Goal: Task Accomplishment & Management: Use online tool/utility

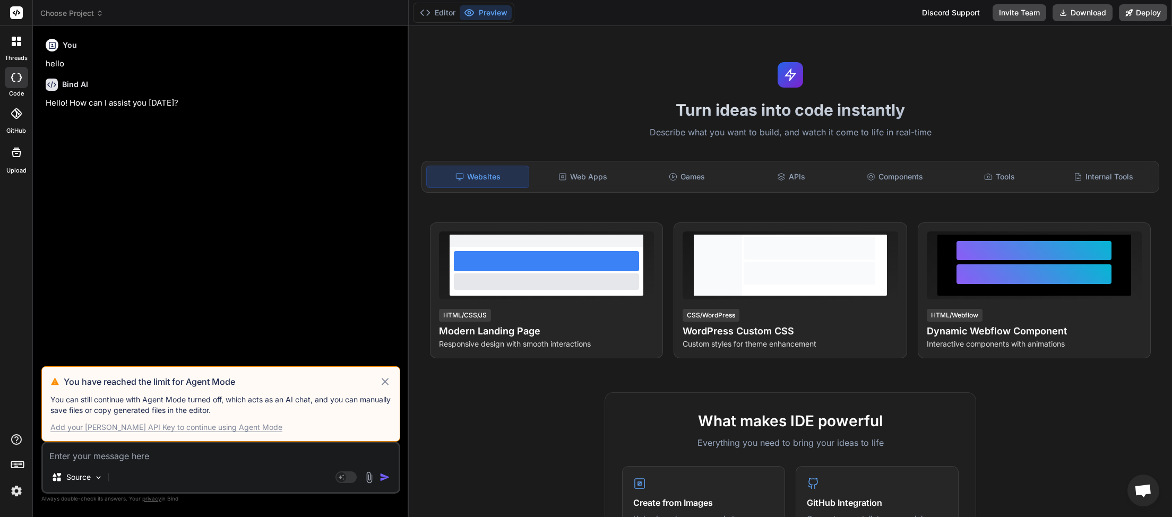
scroll to position [289, 0]
click at [383, 382] on icon at bounding box center [385, 381] width 12 height 13
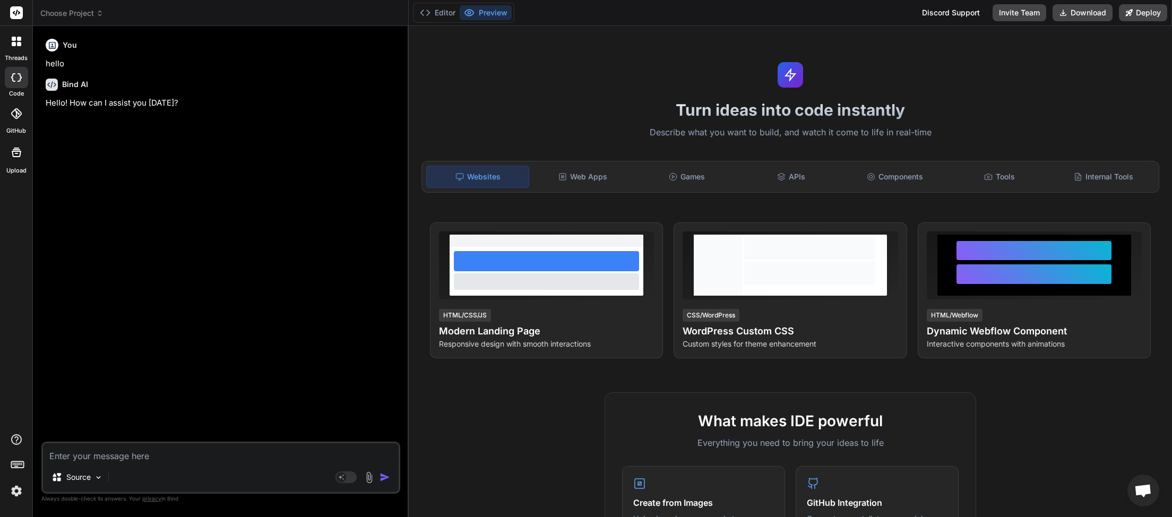
click at [93, 15] on span "Choose Project" at bounding box center [71, 13] width 63 height 11
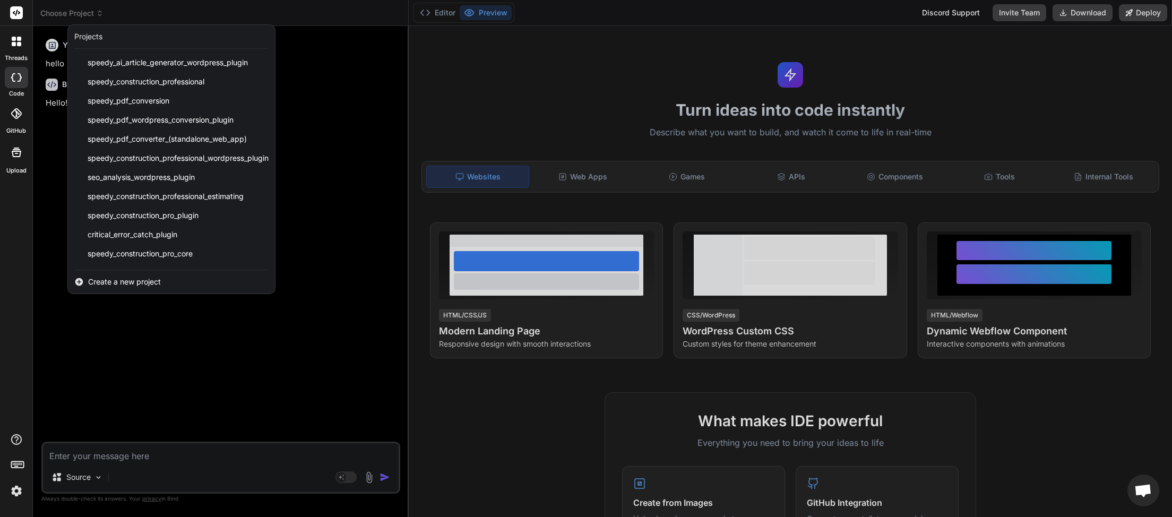
scroll to position [265, 0]
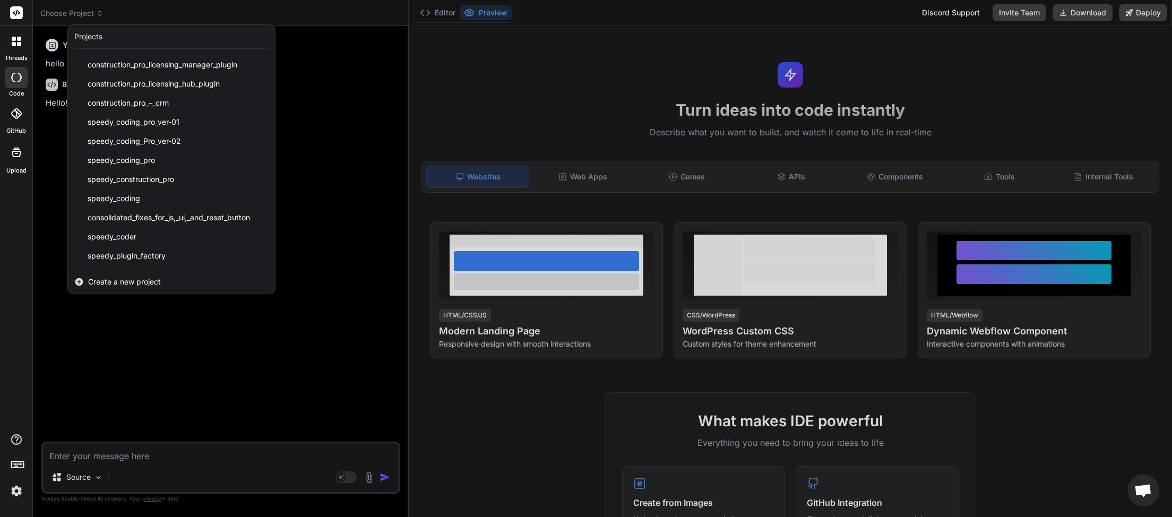
click at [12, 491] on img at bounding box center [16, 491] width 18 height 18
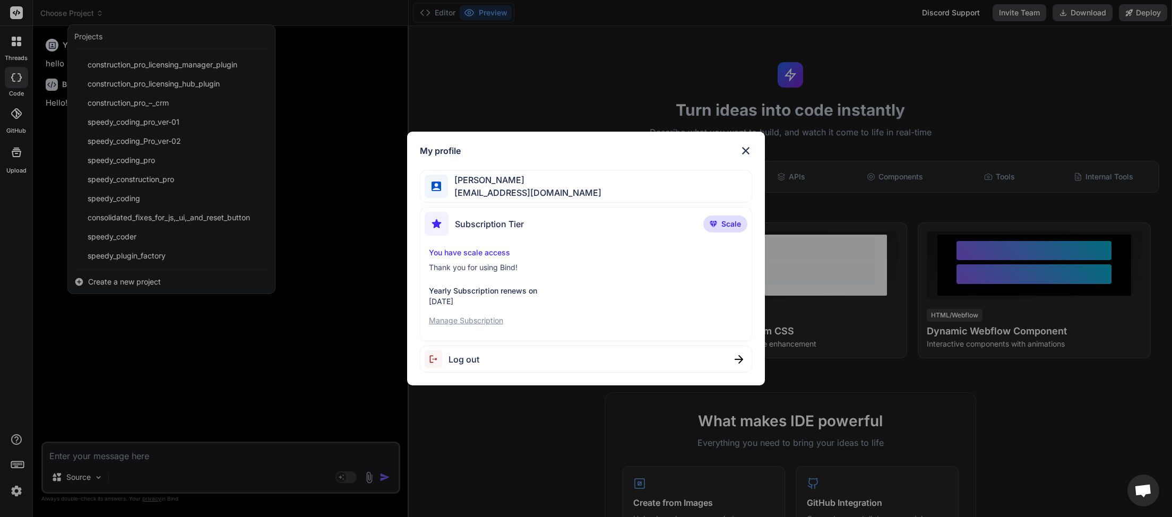
click at [470, 359] on span "Log out" at bounding box center [464, 359] width 31 height 13
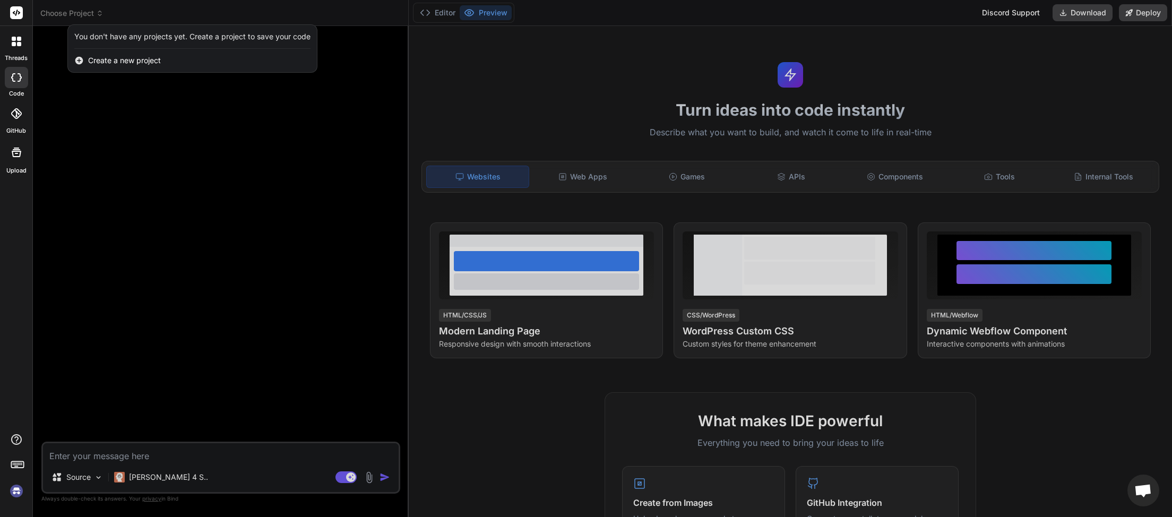
click at [21, 493] on img at bounding box center [16, 491] width 18 height 18
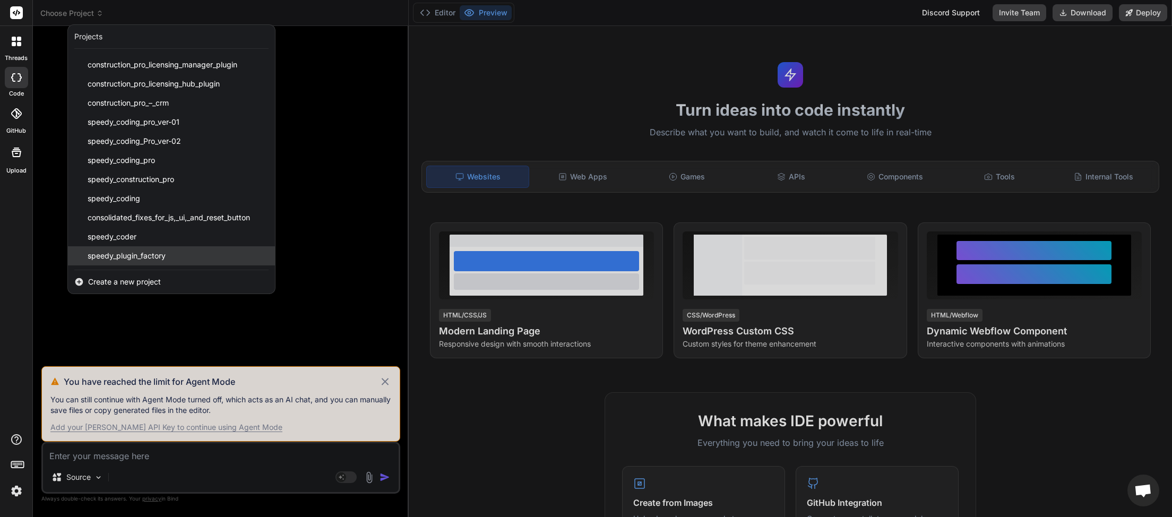
click at [152, 257] on span "speedy_plugin_factory" at bounding box center [127, 256] width 78 height 11
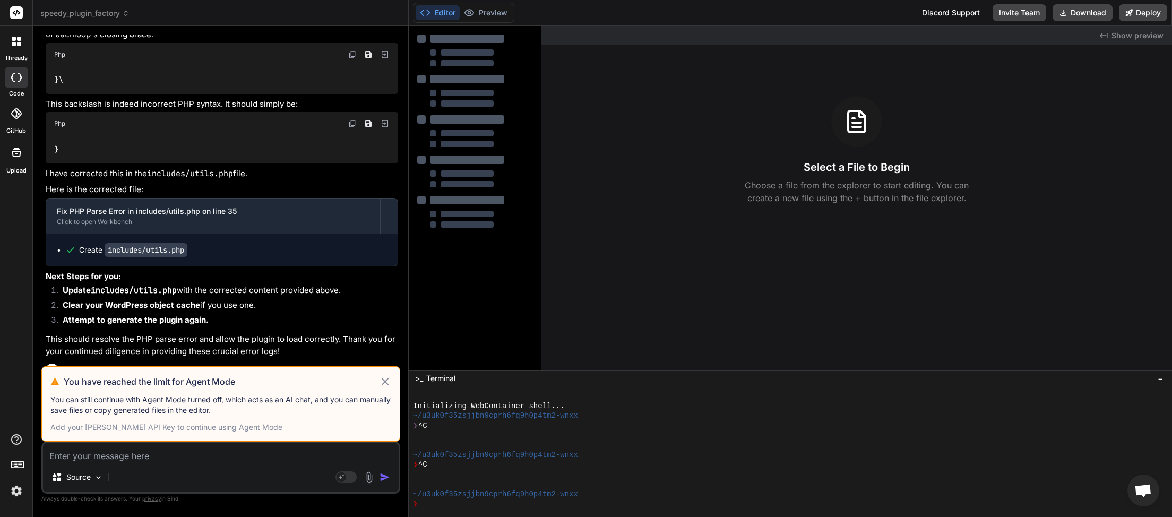
scroll to position [21251, 0]
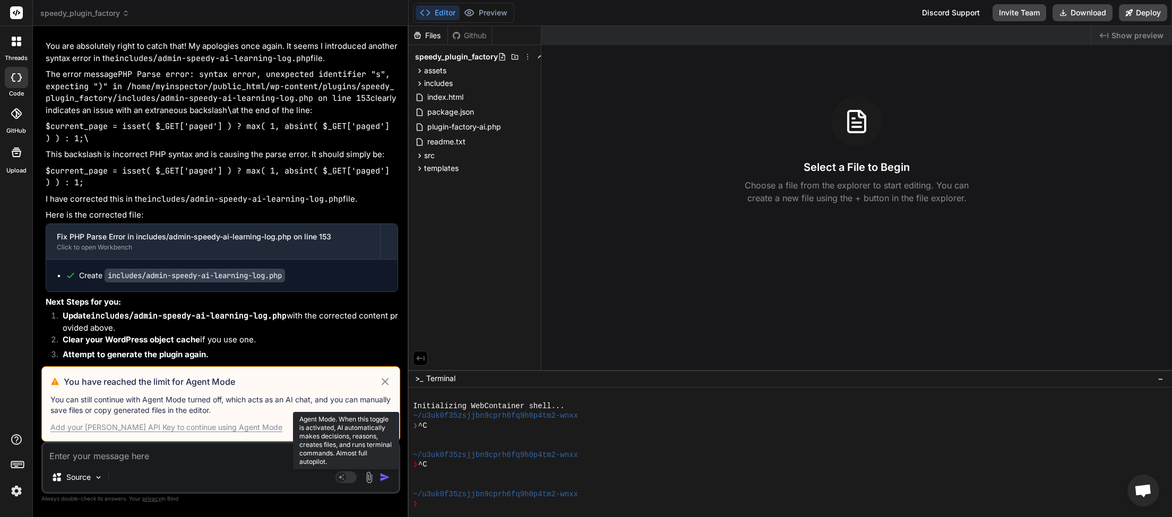
click at [353, 479] on rect at bounding box center [345, 477] width 21 height 12
click at [387, 380] on icon at bounding box center [385, 381] width 7 height 7
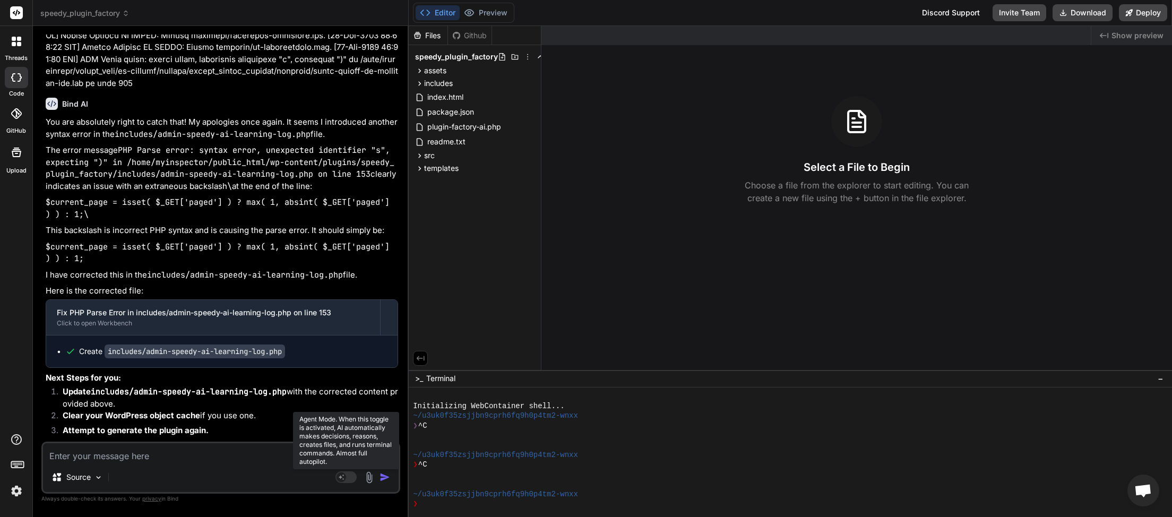
click at [349, 479] on rect at bounding box center [345, 477] width 21 height 12
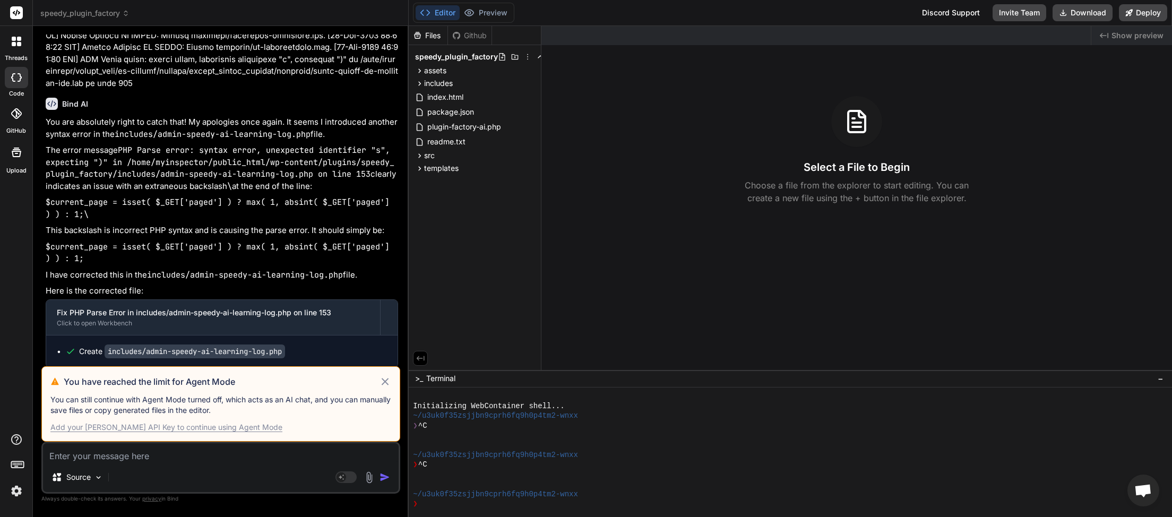
click at [385, 380] on icon at bounding box center [385, 381] width 12 height 13
type textarea "x"
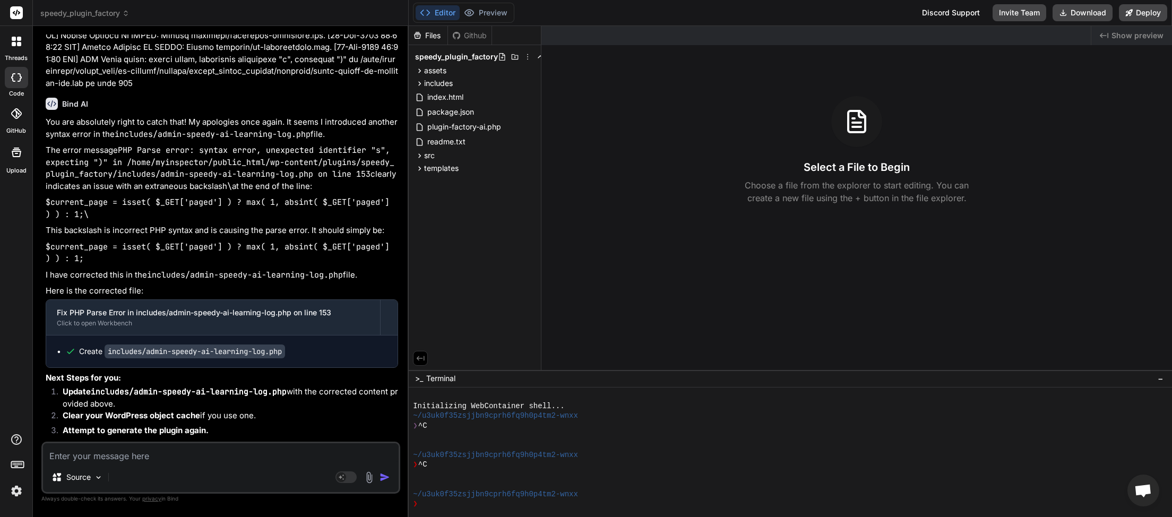
click at [148, 460] on textarea at bounding box center [221, 452] width 356 height 19
type textarea "p"
type textarea "x"
type textarea "pl"
type textarea "x"
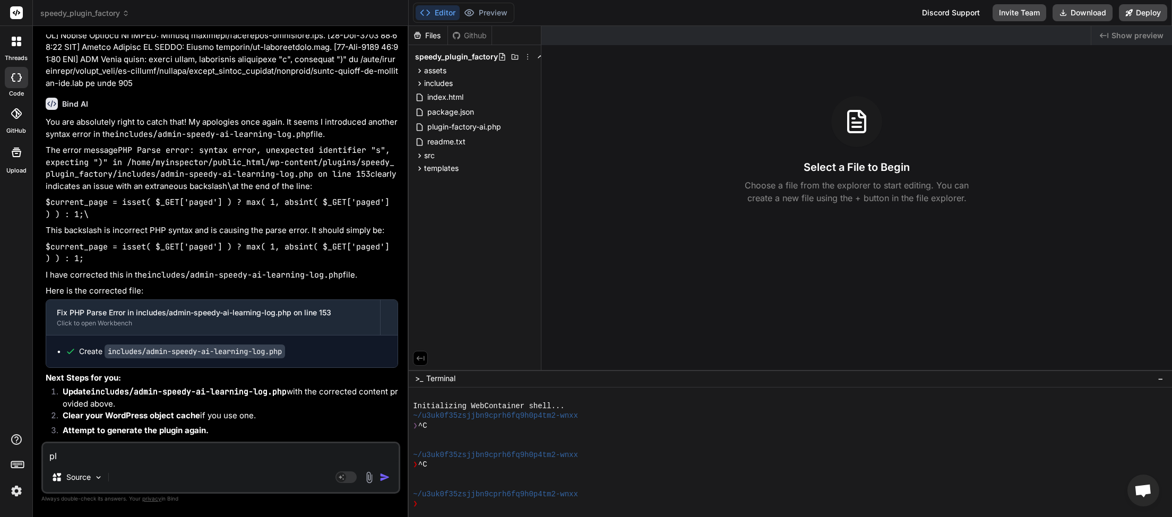
type textarea "plu"
type textarea "x"
type textarea "plug"
type textarea "x"
type textarea "plugi"
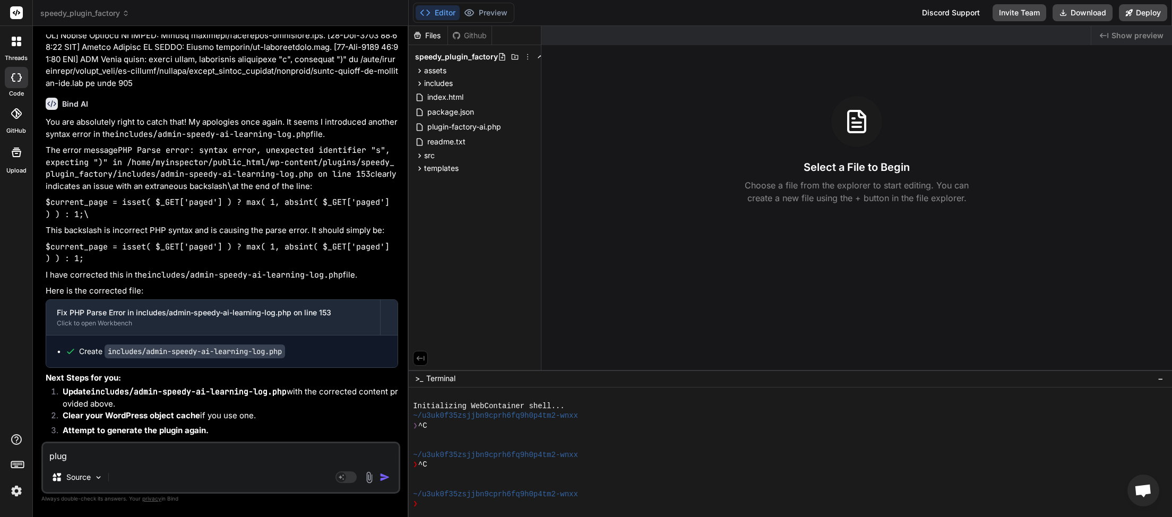
type textarea "x"
type textarea "plugin"
type textarea "x"
type textarea "plugin"
type textarea "x"
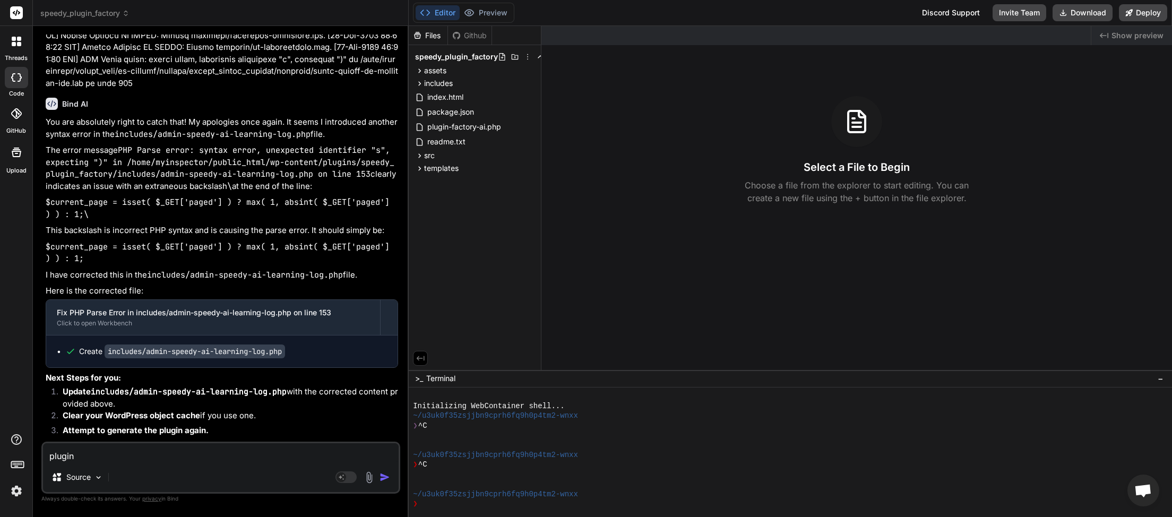
type textarea "plugin c"
type textarea "x"
type textarea "plugin cr"
type textarea "x"
type textarea "plugin cre"
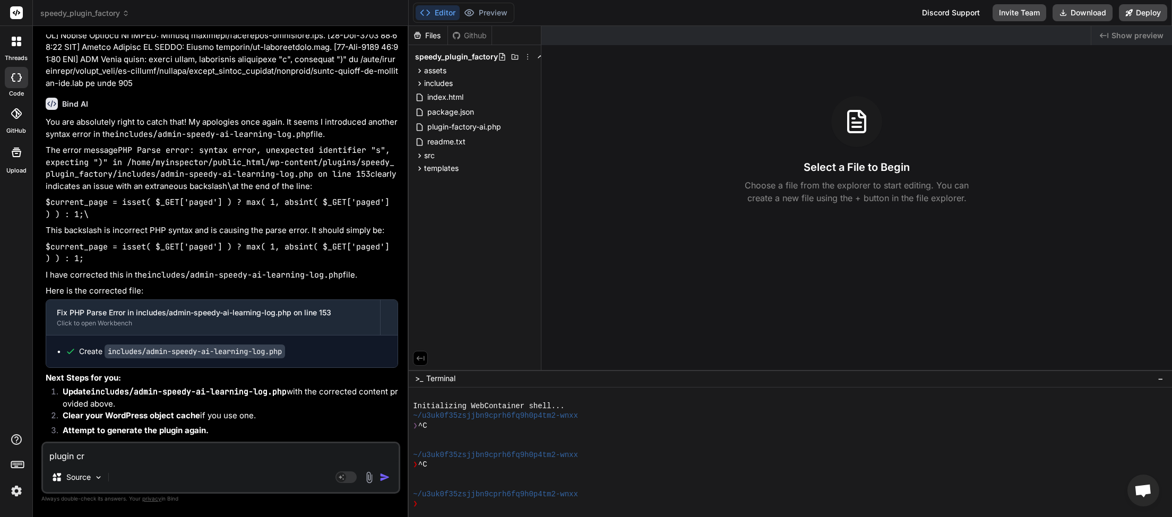
type textarea "x"
type textarea "plugin crea"
type textarea "x"
type textarea "plugin creat"
type textarea "x"
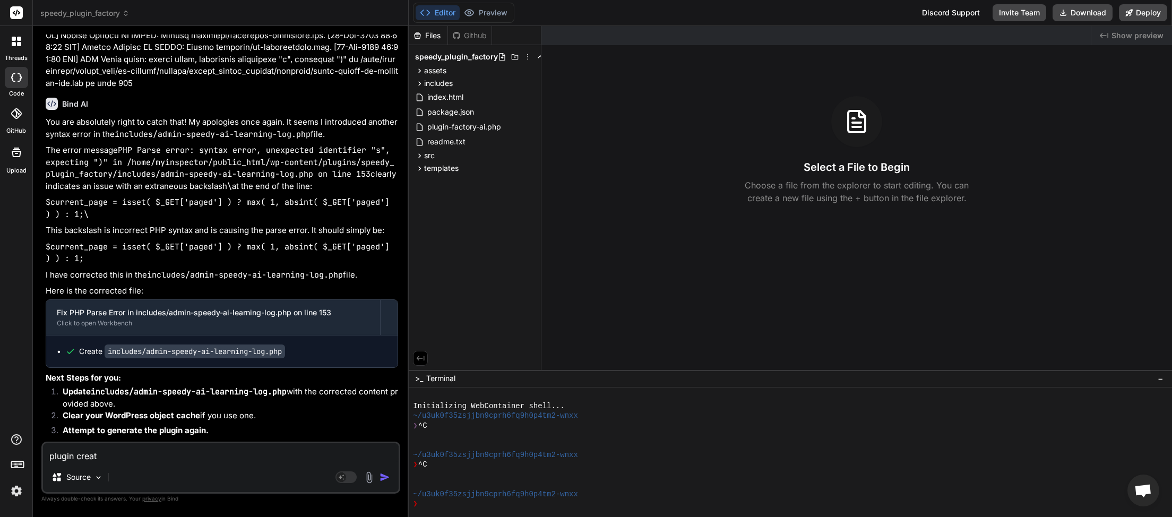
type textarea "plugin create"
type textarea "x"
type textarea "plugin created"
type textarea "x"
type textarea "plugin created"
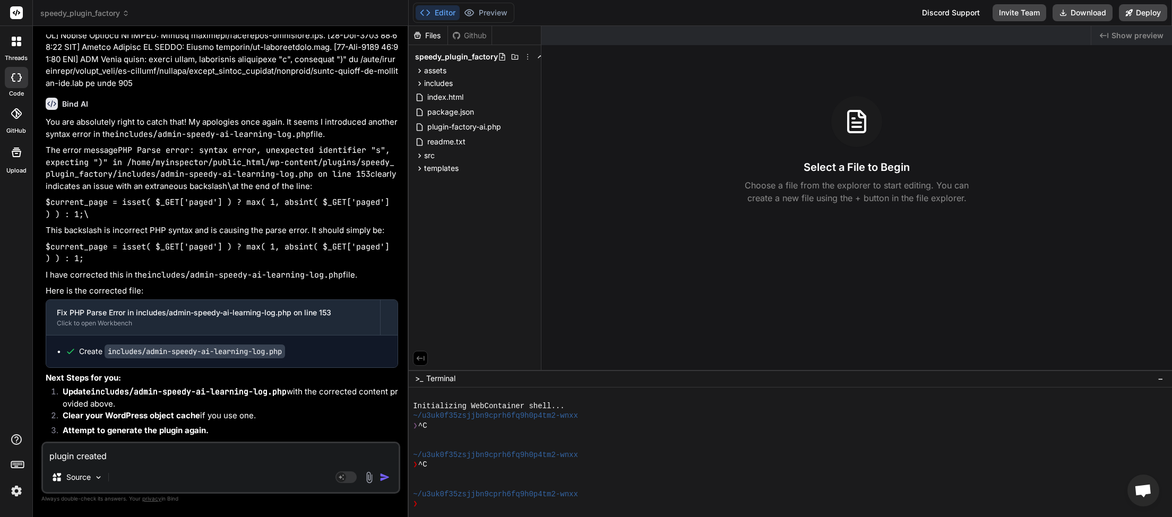
type textarea "x"
type textarea "plugin created s"
type textarea "x"
type textarea "plugin created su"
type textarea "x"
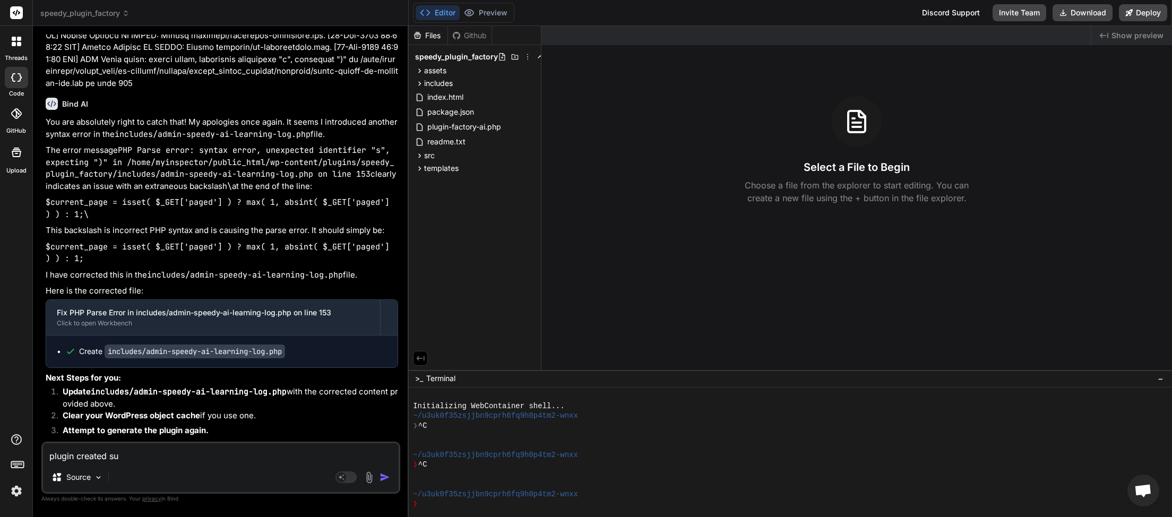
type textarea "plugin created suc"
type textarea "x"
type textarea "plugin created succ"
type textarea "x"
type textarea "plugin created succe"
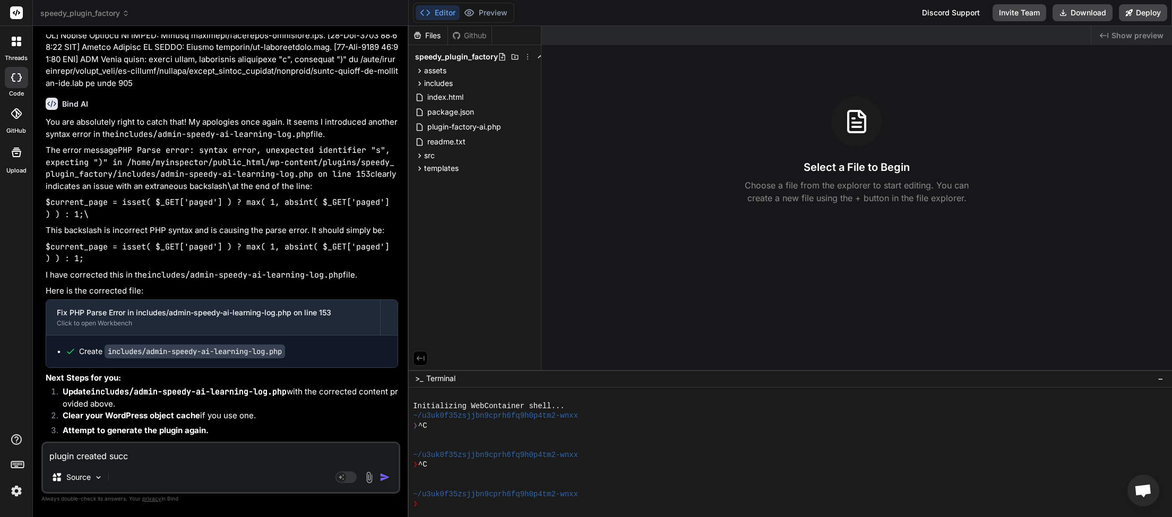
type textarea "x"
type textarea "plugin created succes"
type textarea "x"
type textarea "plugin created success"
type textarea "x"
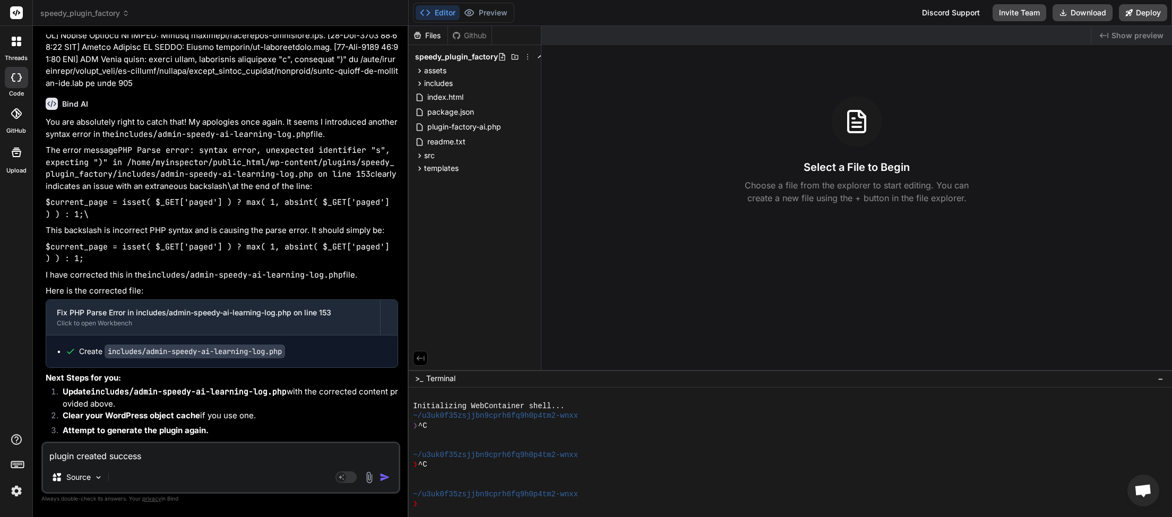
type textarea "plugin created successf"
type textarea "x"
type textarea "plugin created successfu"
type textarea "x"
type textarea "plugin created successful"
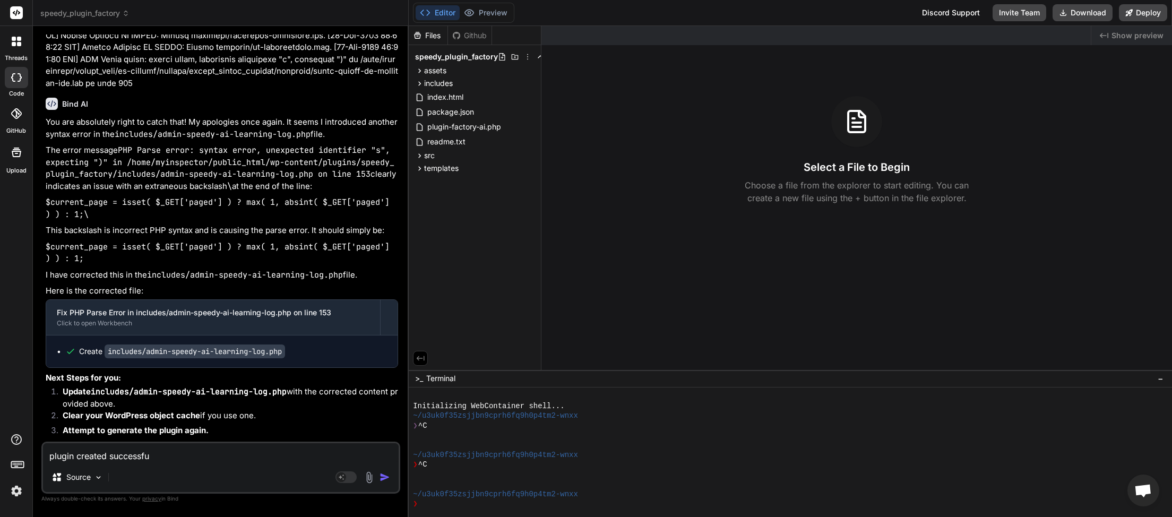
type textarea "x"
type textarea "plugin created successfull"
type textarea "x"
type textarea "plugin created successfully"
type textarea "x"
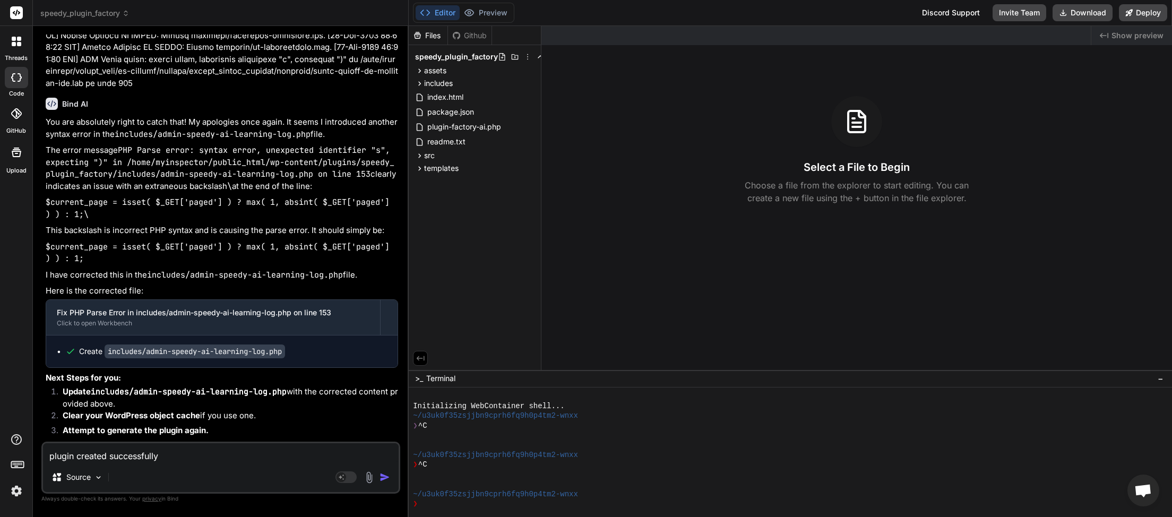
type textarea "plugin created successfully."
type textarea "x"
type textarea "plugin created successfully."
type textarea "x"
type textarea "plugin created successfully. h"
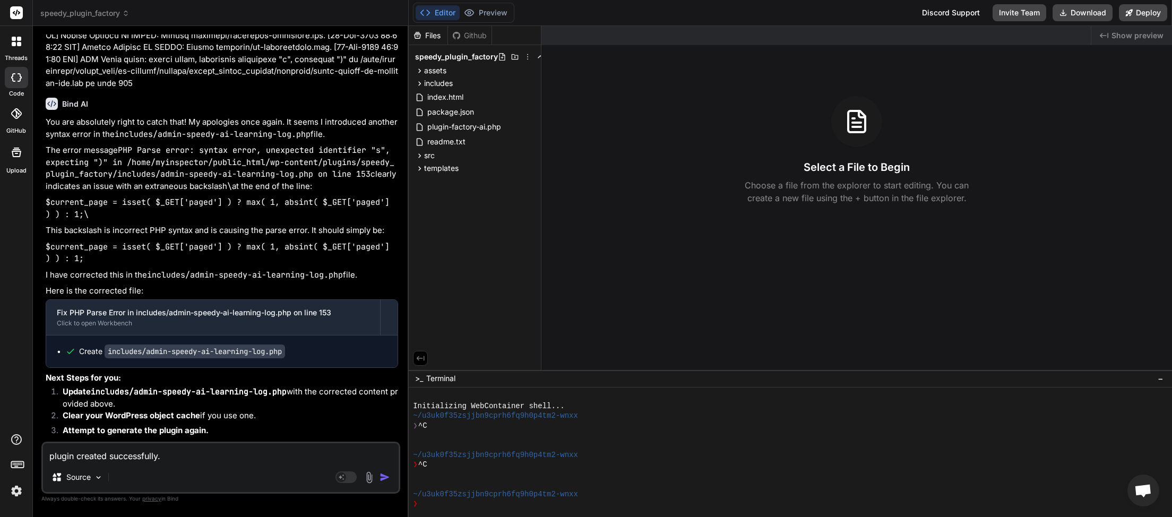
type textarea "x"
type textarea "plugin created successfully. ho"
type textarea "x"
type textarea "plugin created successfully. how"
type textarea "x"
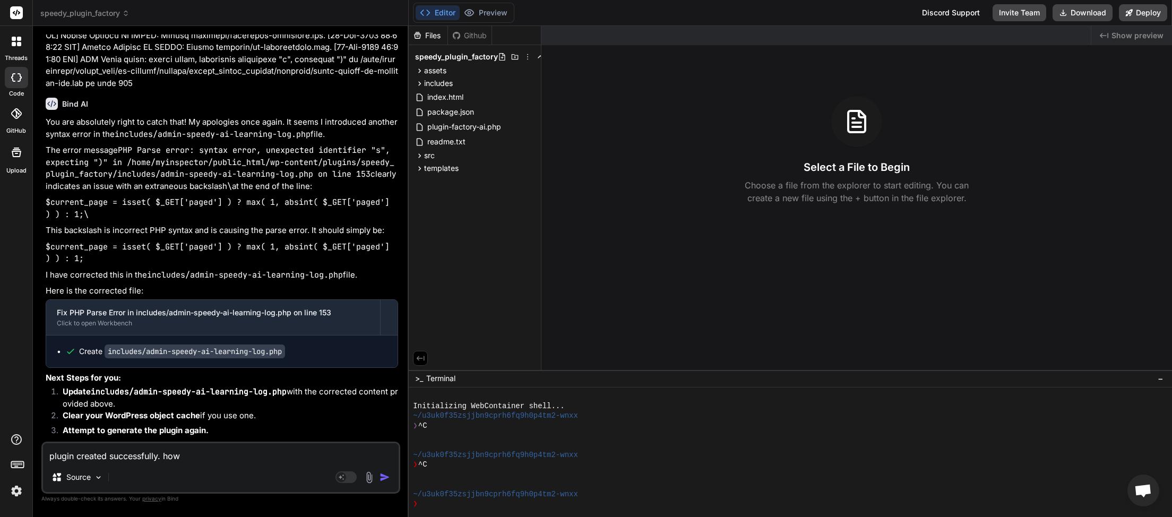
type textarea "plugin created successfully. [PERSON_NAME]"
type textarea "x"
type textarea "plugin created successfully. howev"
type textarea "x"
type textarea "plugin created successfully. [GEOGRAPHIC_DATA]"
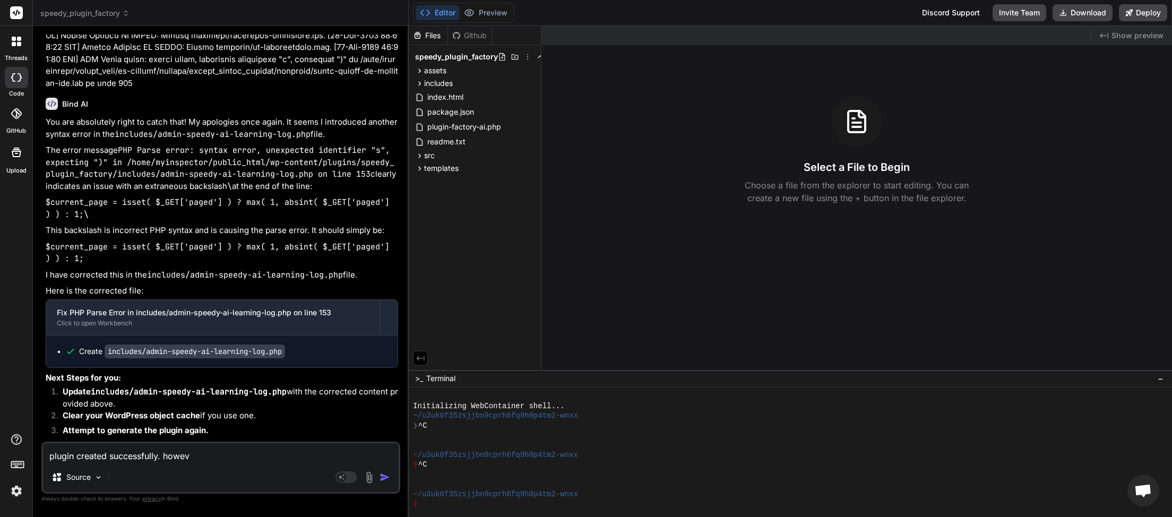
type textarea "x"
type textarea "plugin created successfully. however"
type textarea "x"
type textarea "plugin created successfully. however"
type textarea "x"
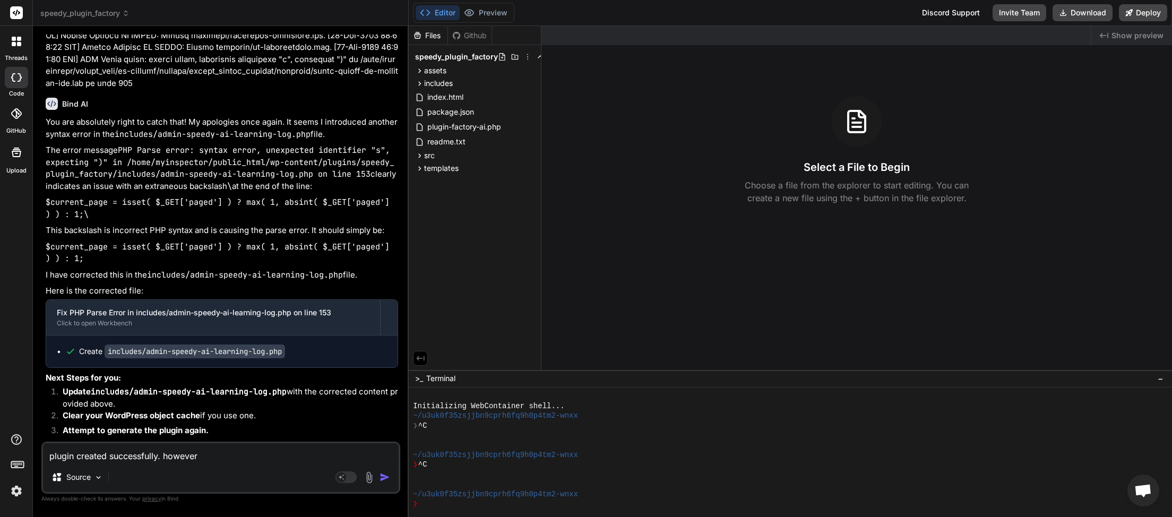
type textarea "plugin created successfully. however t"
type textarea "x"
type textarea "plugin created successfully. however th"
type textarea "x"
type textarea "plugin created successfully. however the"
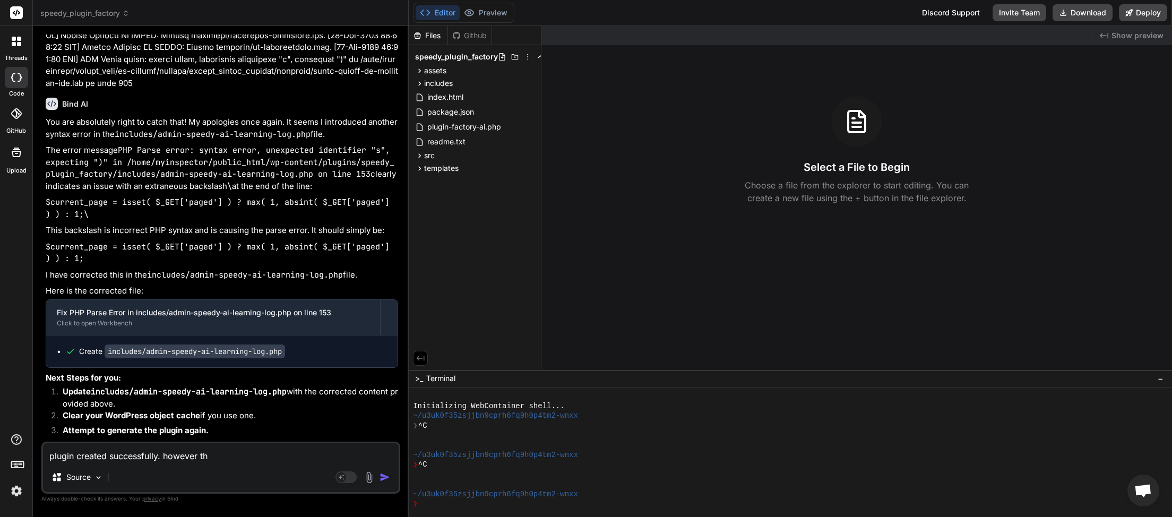
type textarea "x"
type textarea "plugin created successfully. however the"
type textarea "x"
type textarea "plugin created successfully. however the c"
type textarea "x"
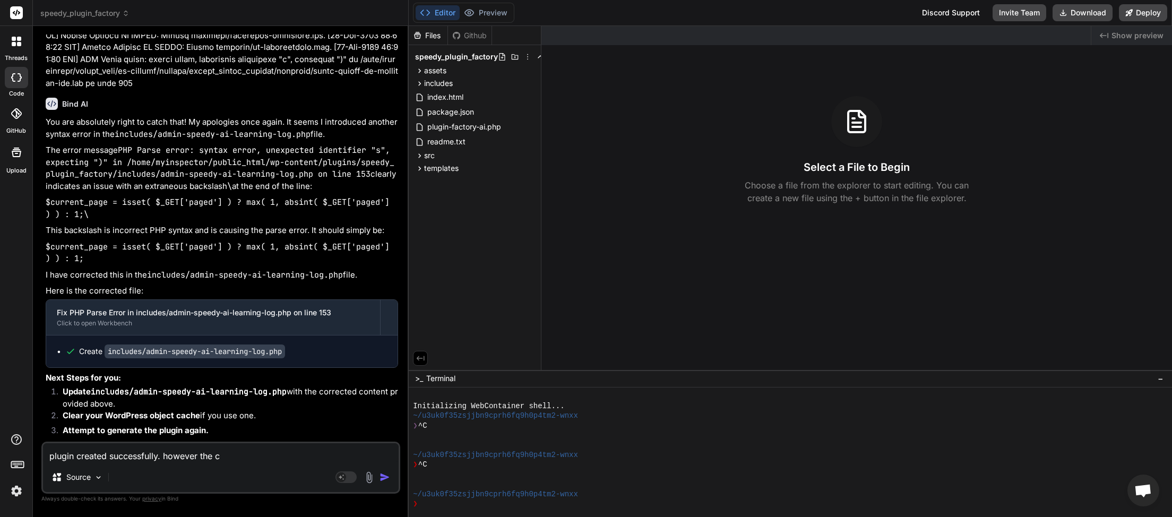
type textarea "plugin created successfully. however the cr"
type textarea "x"
type textarea "plugin created successfully. however the cre"
type textarea "x"
type textarea "plugin created successfully. however the crea"
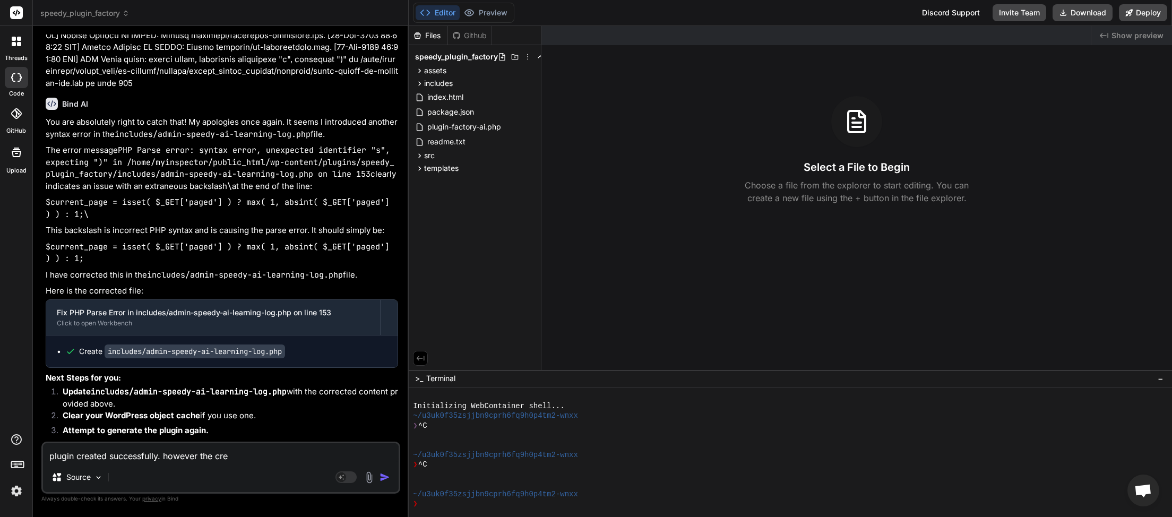
type textarea "x"
type textarea "plugin created successfully. however the creat"
type textarea "x"
type textarea "plugin created successfully. however the create"
type textarea "x"
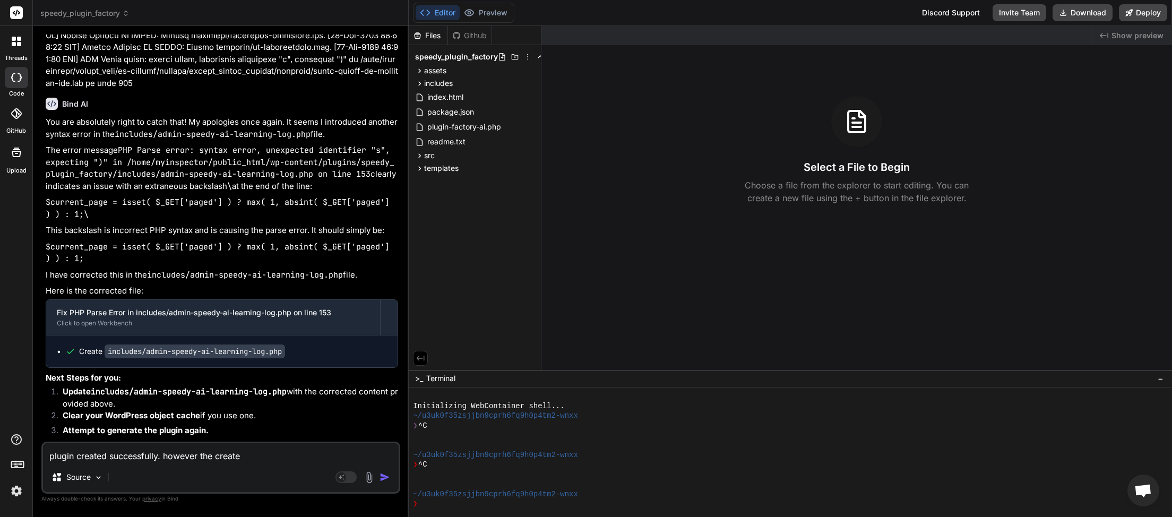
type textarea "plugin created successfully. however the created"
type textarea "x"
type textarea "plugin created successfully. however the created"
type textarea "x"
type textarea "plugin created successfully. however the created p"
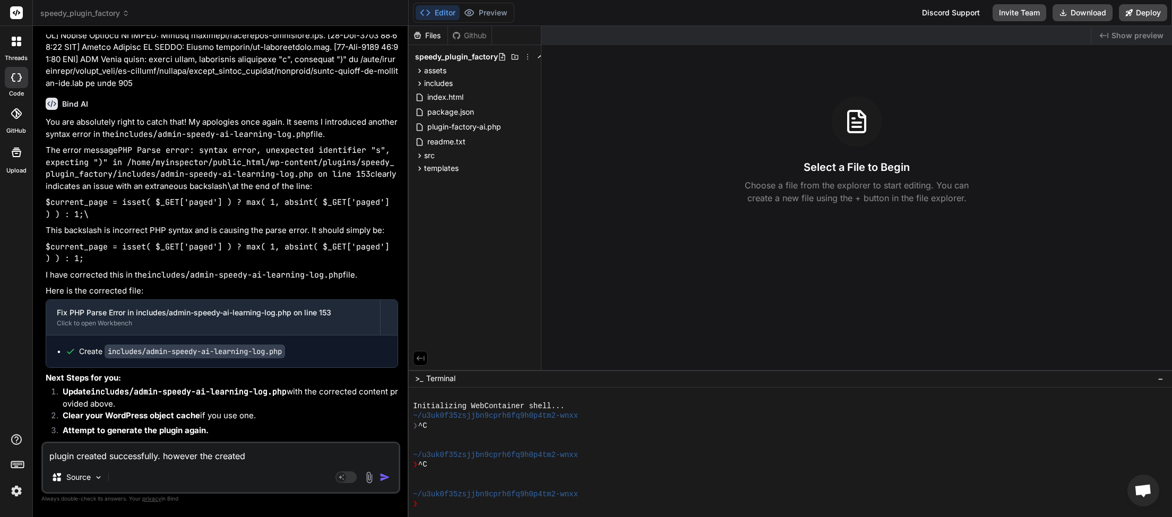
type textarea "x"
type textarea "plugin created successfully. however the created pl"
type textarea "x"
type textarea "plugin created successfully. however the created plu"
type textarea "x"
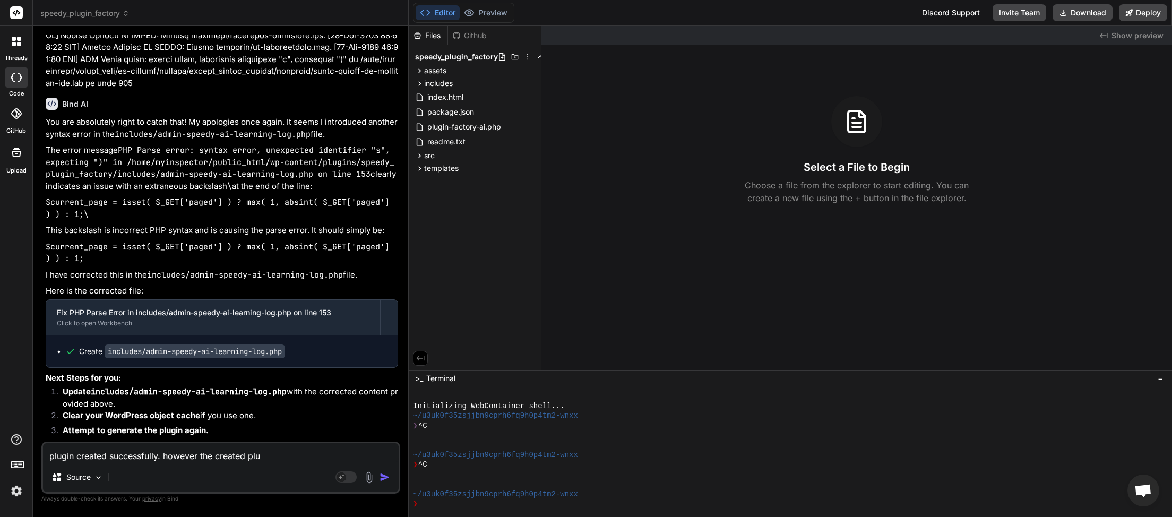
type textarea "plugin created successfully. however the created plug"
type textarea "x"
type textarea "plugin created successfully. however the created plugi"
type textarea "x"
type textarea "plugin created successfully. however the created plugin"
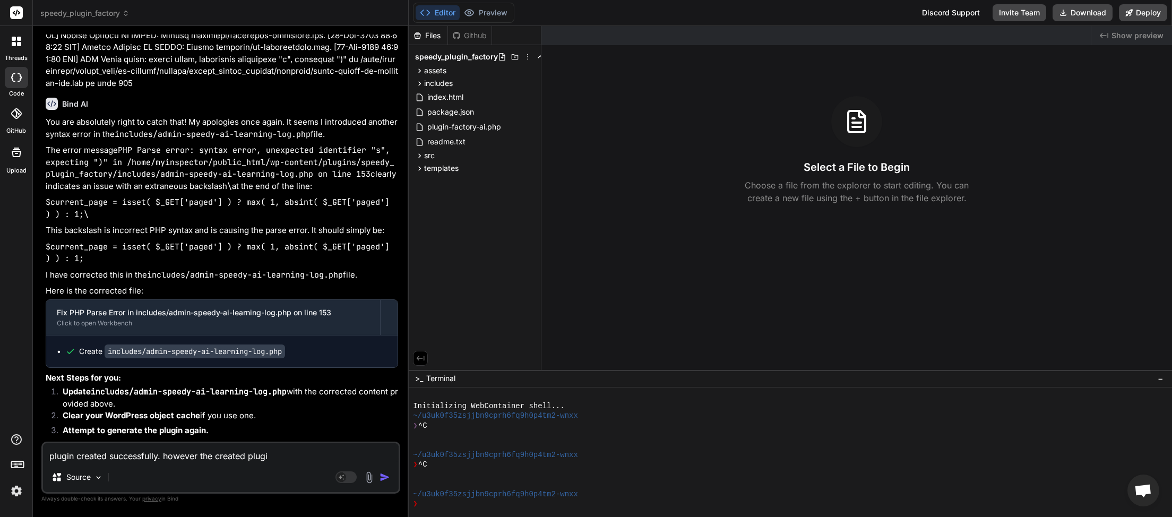
type textarea "x"
type textarea "plugin created successfully. however the created plugin"
type textarea "x"
type textarea "plugin created successfully. however the created plugin h"
type textarea "x"
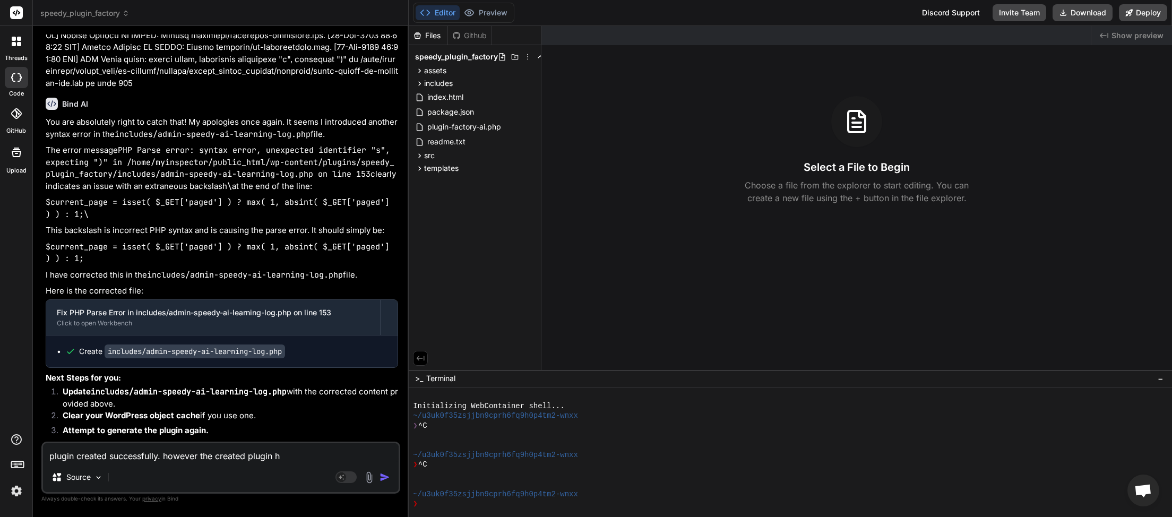
type textarea "plugin created successfully. however the created plugin ha"
type textarea "x"
type textarea "plugin created successfully. however the created plugin had"
type textarea "x"
type textarea "plugin created successfully. however the created plugin had"
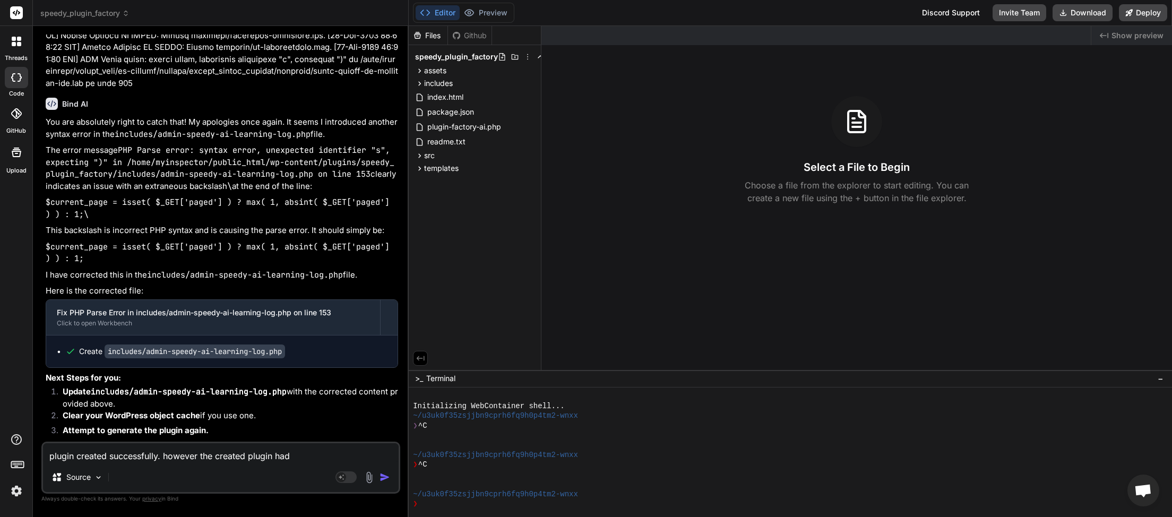
type textarea "x"
type textarea "plugin created successfully. however the created plugin had a"
type textarea "x"
type textarea "plugin created successfully. however the created plugin had a"
type textarea "x"
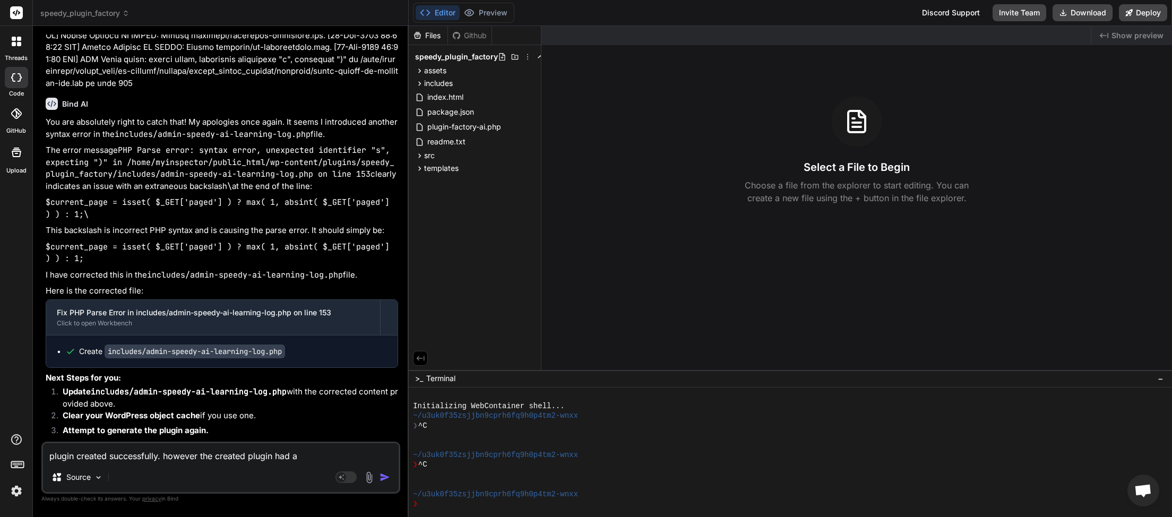
type textarea "plugin created successfully. however the created plugin had a c"
type textarea "x"
type textarea "plugin created successfully. however the created plugin had a cr"
type textarea "x"
type textarea "plugin created successfully. however the created plugin had a cri"
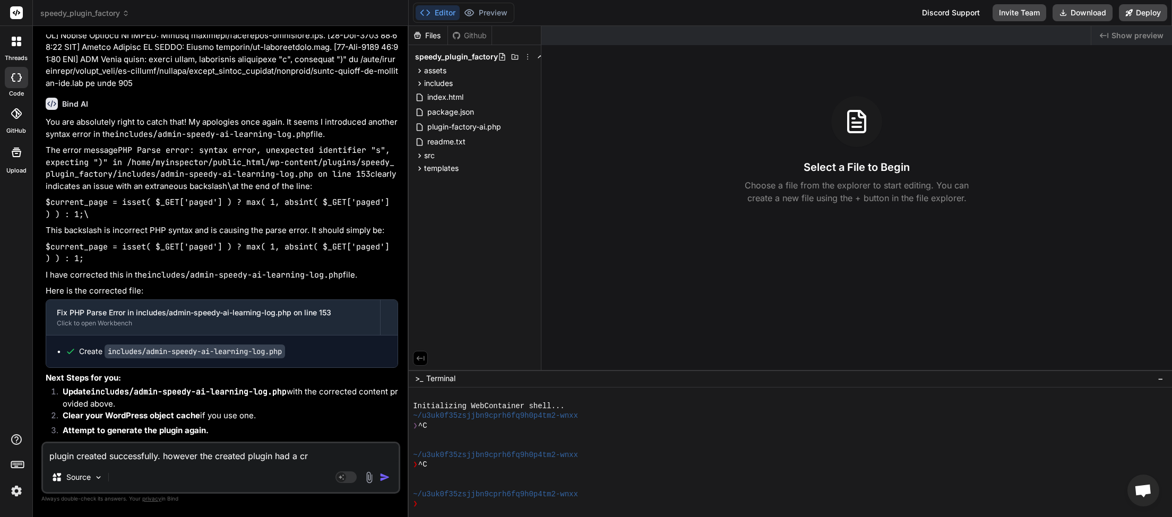
type textarea "x"
type textarea "plugin created successfully. however the created plugin had a crit"
type textarea "x"
type textarea "plugin created successfully. however the created plugin had a criti"
type textarea "x"
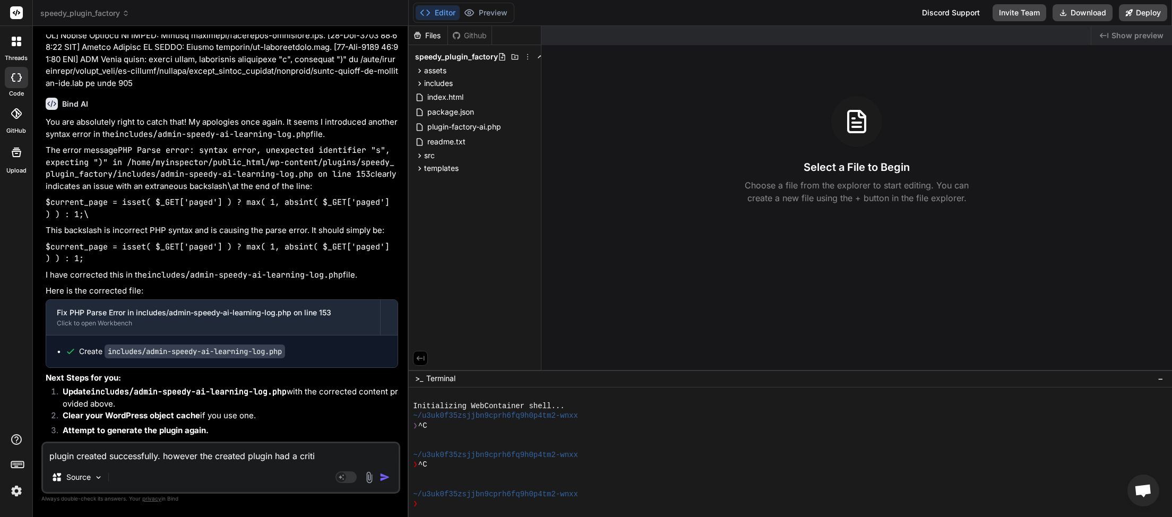
type textarea "plugin created successfully. however the created plugin had a critiv"
type textarea "x"
type textarea "plugin created successfully. however the created plugin had a criti"
type textarea "x"
type textarea "plugin created successfully. however the created plugin had a critic"
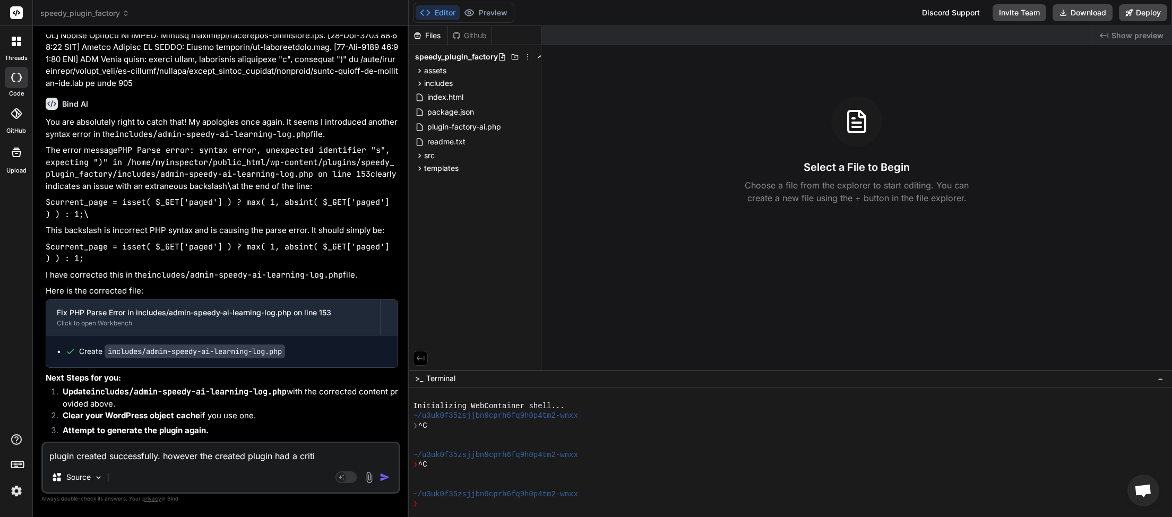
type textarea "x"
type textarea "plugin created successfully. however the created plugin had a critica"
type textarea "x"
type textarea "plugin created successfully. however the created plugin had a critical"
type textarea "x"
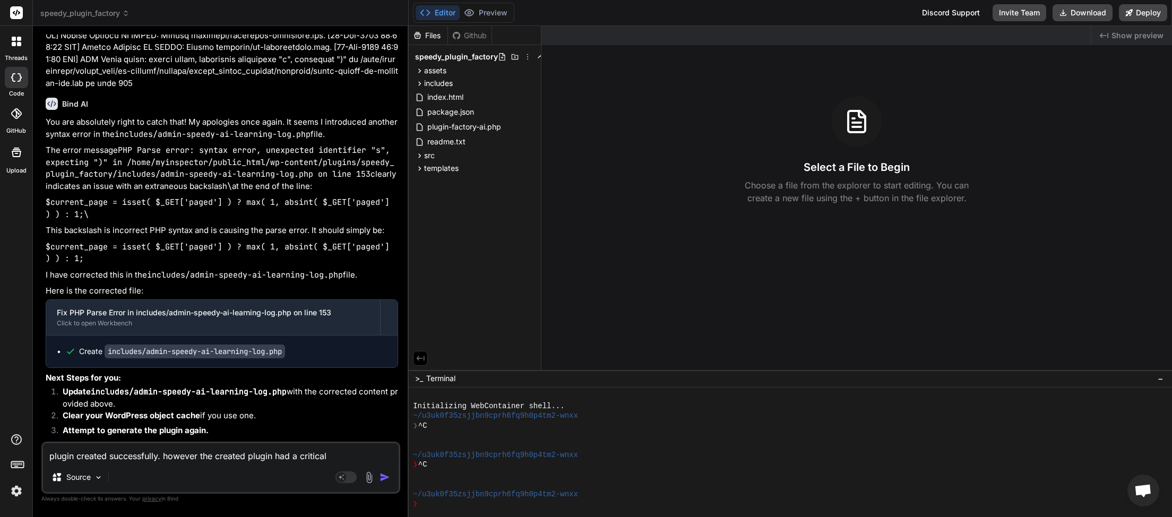
type textarea "plugin created successfully. however the created plugin had a critical"
type textarea "x"
type textarea "plugin created successfully. however the created plugin had a critical e"
type textarea "x"
type textarea "plugin created successfully. however the created plugin had a critical er"
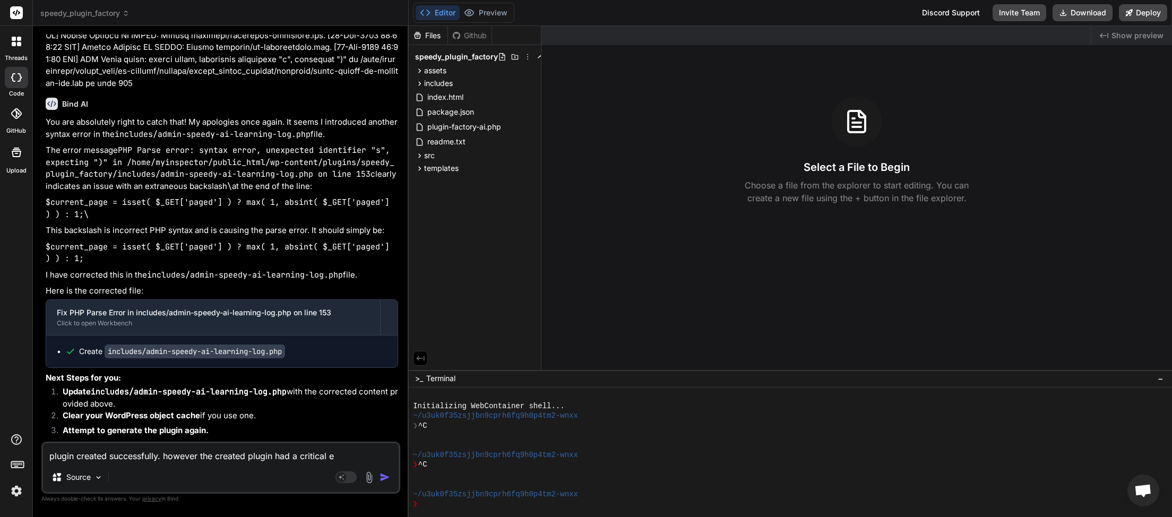
type textarea "x"
type textarea "plugin created successfully. however the created plugin had a critical err"
type textarea "x"
type textarea "plugin created successfully. however the created plugin had a critical erro"
type textarea "x"
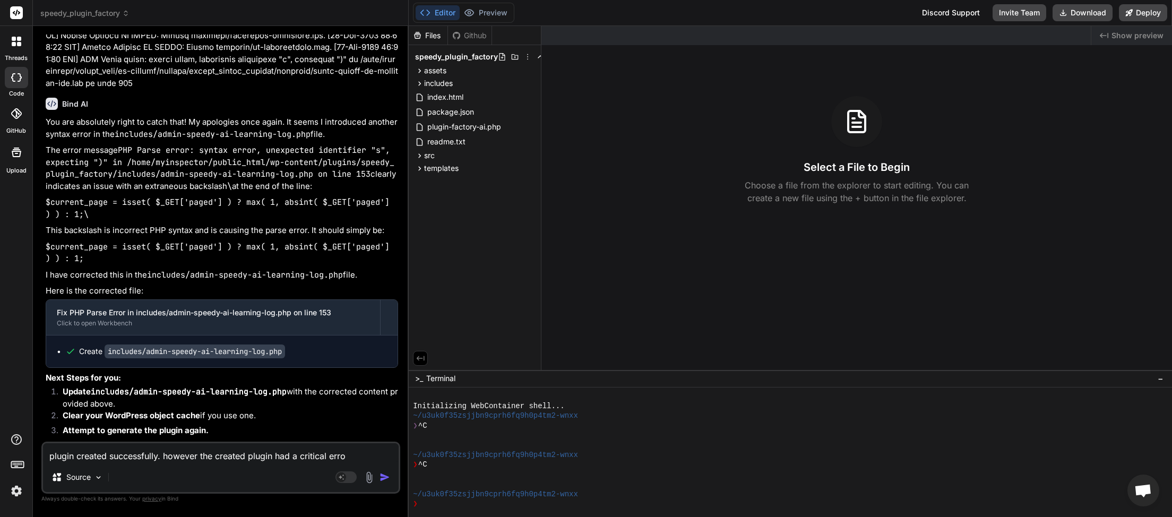
type textarea "plugin created successfully. however the created plugin had a critical error"
type textarea "x"
type textarea "plugin created successfully. however the created plugin had a critical error"
type textarea "x"
type textarea "plugin created successfully. however the created plugin had a critical error o"
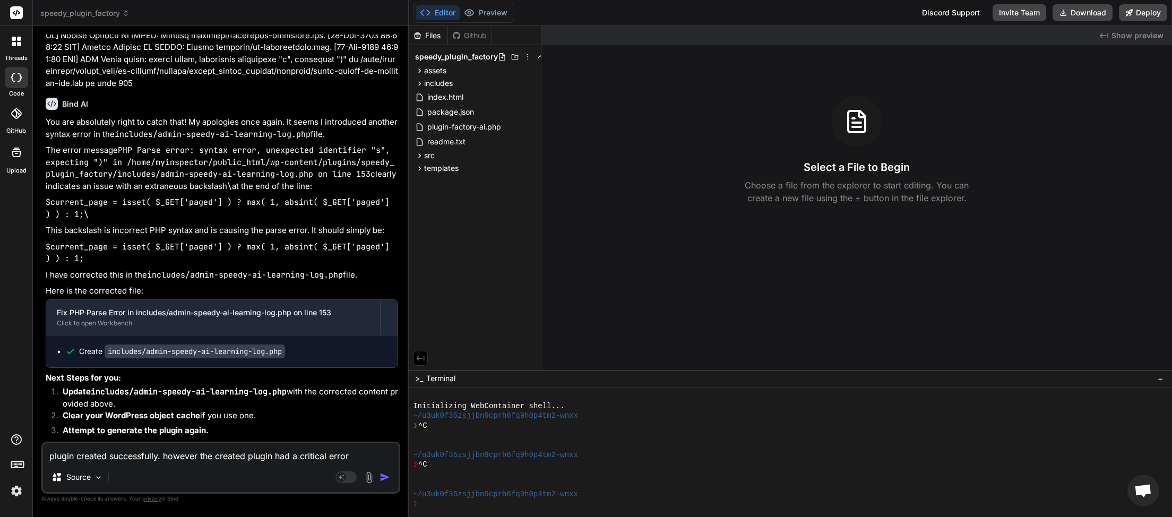
type textarea "x"
type textarea "plugin created successfully. however the created plugin had a critical error on"
type textarea "x"
type textarea "plugin created successfully. however the created plugin had a critical error on"
type textarea "x"
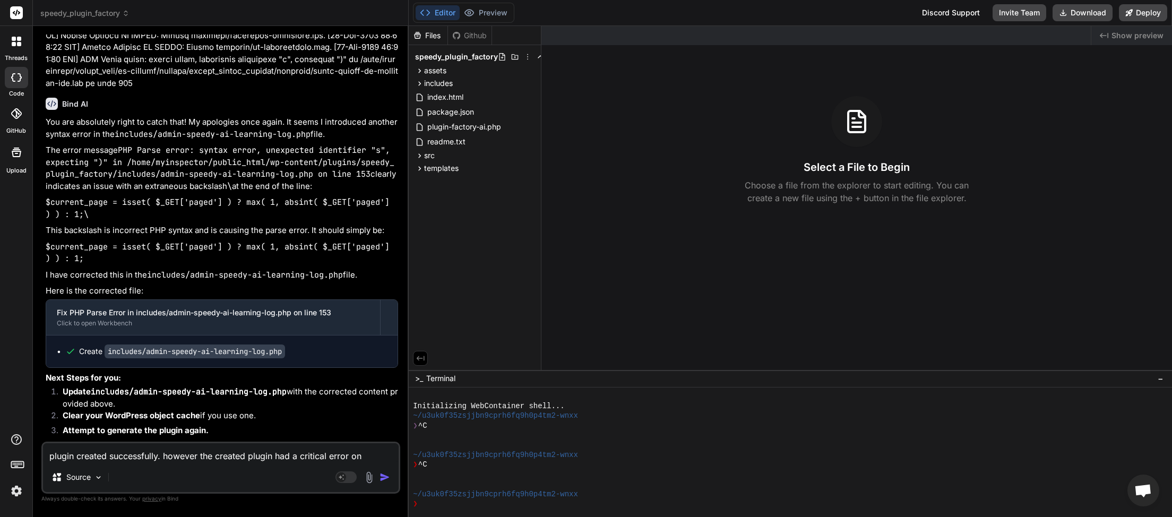
type textarea "plugin created successfully. however the created plugin had a critical error on…"
type textarea "x"
type textarea "plugin created successfully. however the created plugin had a critical error on…"
type textarea "x"
type textarea "plugin created successfully. however the created plugin had a critical error on…"
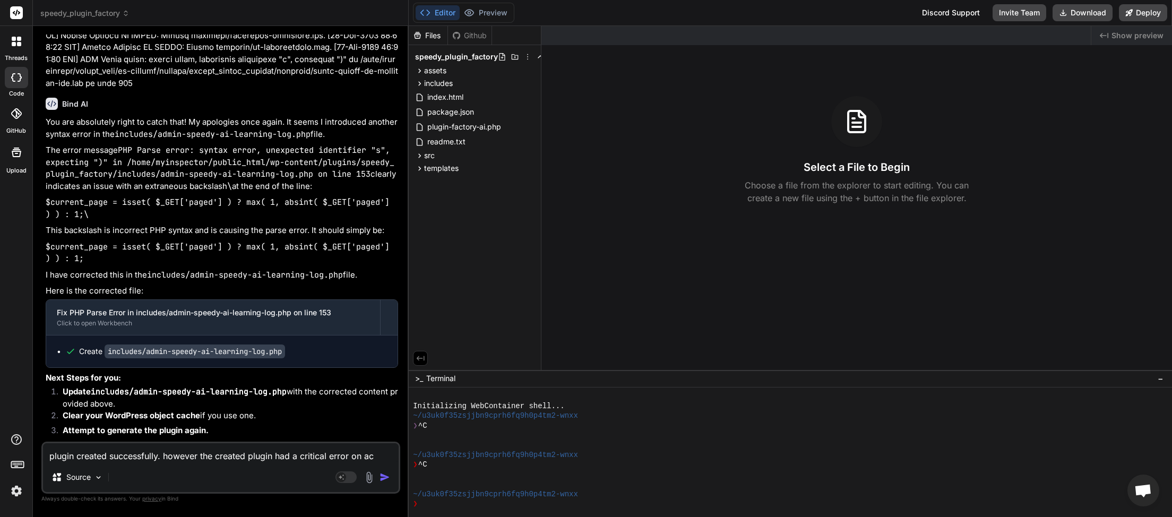
type textarea "x"
type textarea "plugin created successfully. however the created plugin had a critical error on…"
type textarea "x"
type textarea "plugin created successfully. however the created plugin had a critical error on…"
type textarea "x"
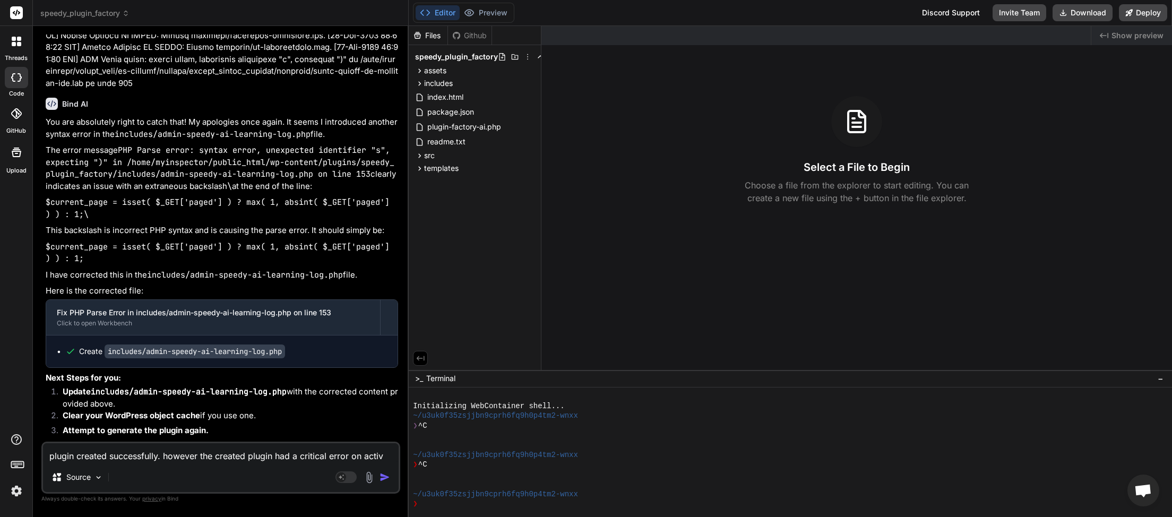
type textarea "plugin created successfully. however the created plugin had a critical error on…"
type textarea "x"
type textarea "plugin created successfully. however the created plugin had a critical error on…"
type textarea "x"
type textarea "plugin created successfully. however the created plugin had a critical error on…"
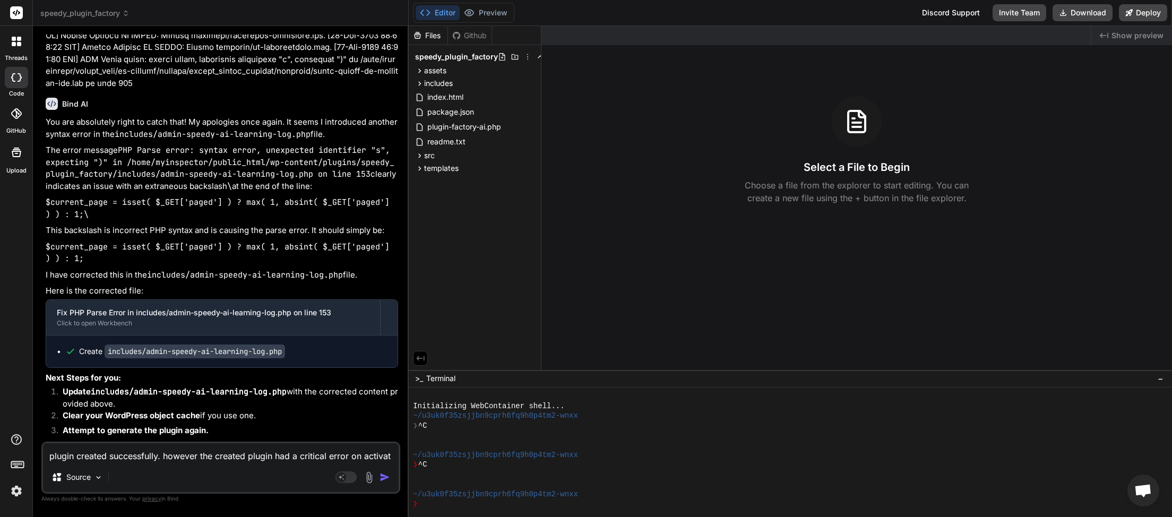
type textarea "x"
type textarea "plugin created successfully. however the created plugin had a critical error on…"
type textarea "x"
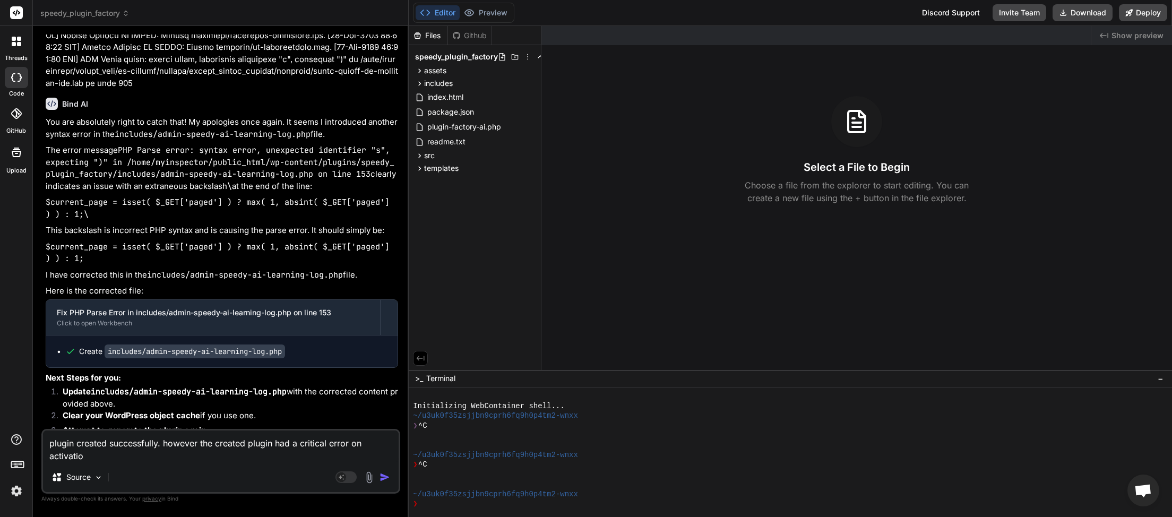
type textarea "plugin created successfully. however the created plugin had a critical error on…"
type textarea "x"
type textarea "plugin created successfully. however the created plugin had a critical error on…"
type textarea "x"
type textarea "plugin created successfully. however the created plugin had a critical error on…"
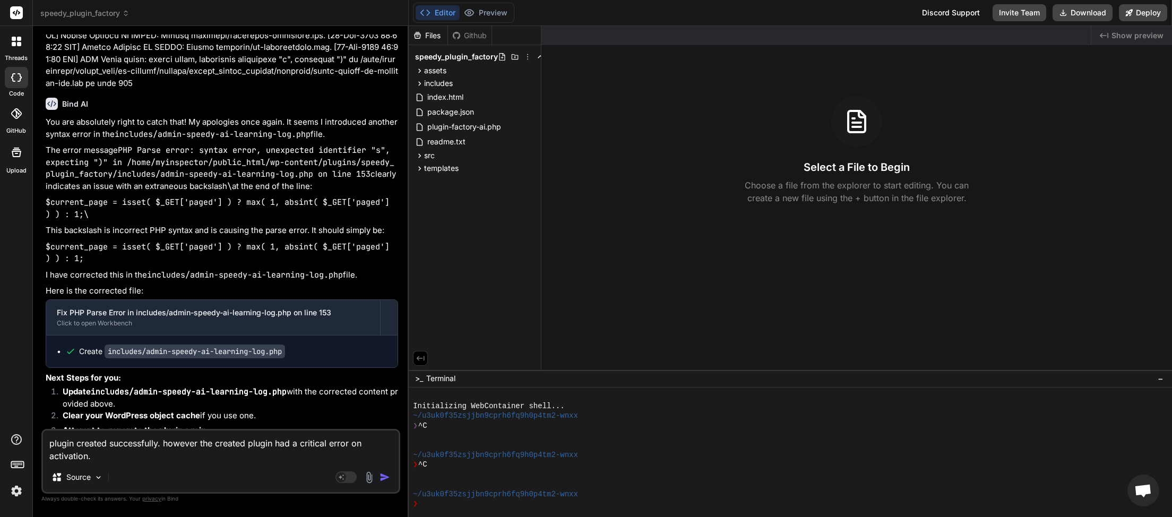
type textarea "x"
type textarea "plugin created successfully. however the created plugin had a critical error on…"
type textarea "x"
type textarea "plugin created successfully. however the created plugin had a critical error on…"
type textarea "x"
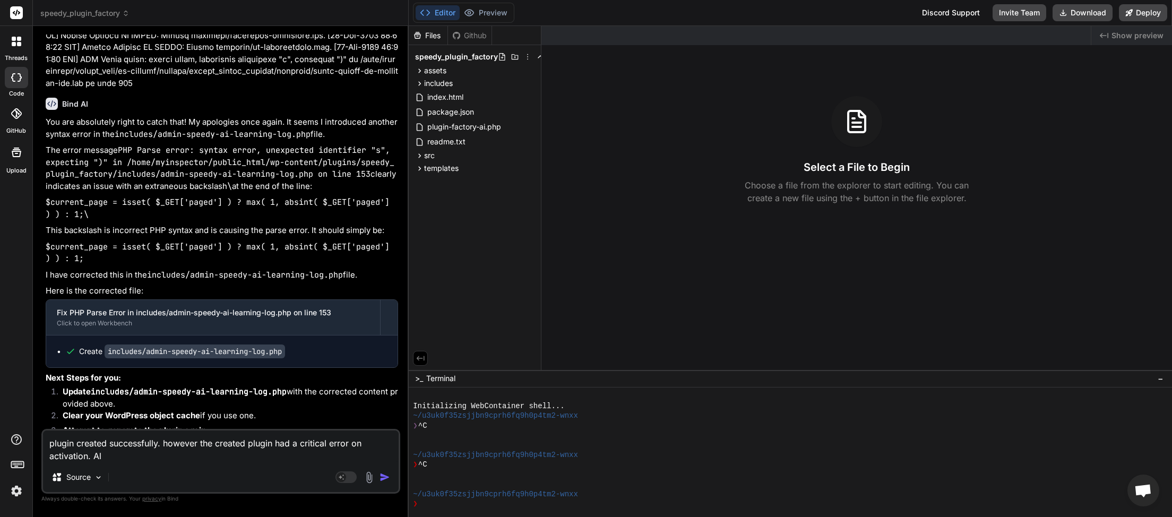
type textarea "plugin created successfully. however the created plugin had a critical error on…"
type textarea "x"
type textarea "plugin created successfully. however the created plugin had a critical error on…"
type textarea "x"
type textarea "plugin created successfully. however the created plugin had a critical error on…"
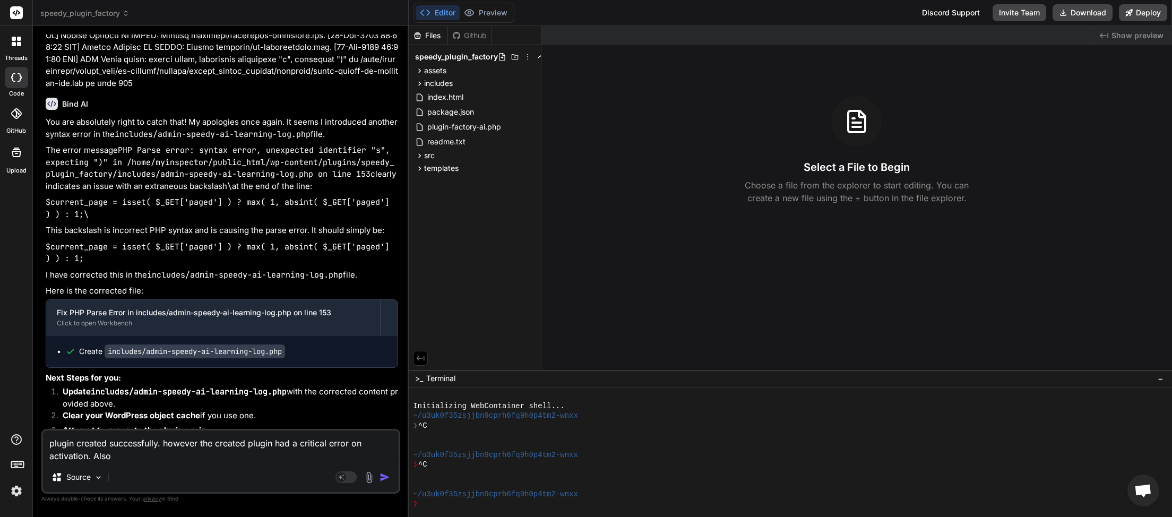
type textarea "x"
type textarea "plugin created successfully. however the created plugin had a critical error on…"
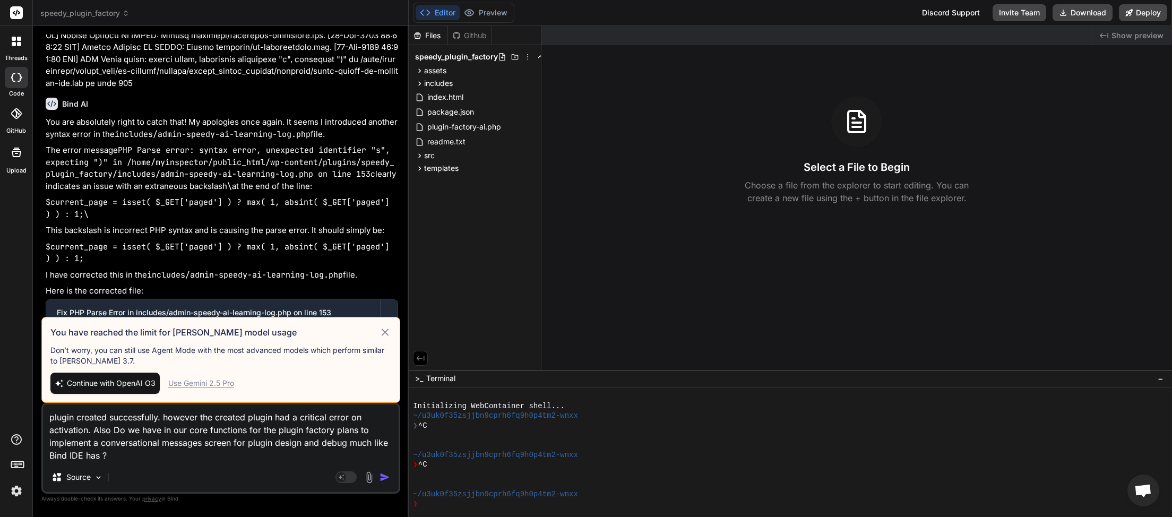
drag, startPoint x: 118, startPoint y: 456, endPoint x: 29, endPoint y: 403, distance: 104.0
click at [43, 404] on textarea "plugin created successfully. however the created plugin had a critical error on…" at bounding box center [221, 433] width 356 height 58
click at [182, 383] on div "Use Gemini 2.5 Pro" at bounding box center [201, 383] width 66 height 11
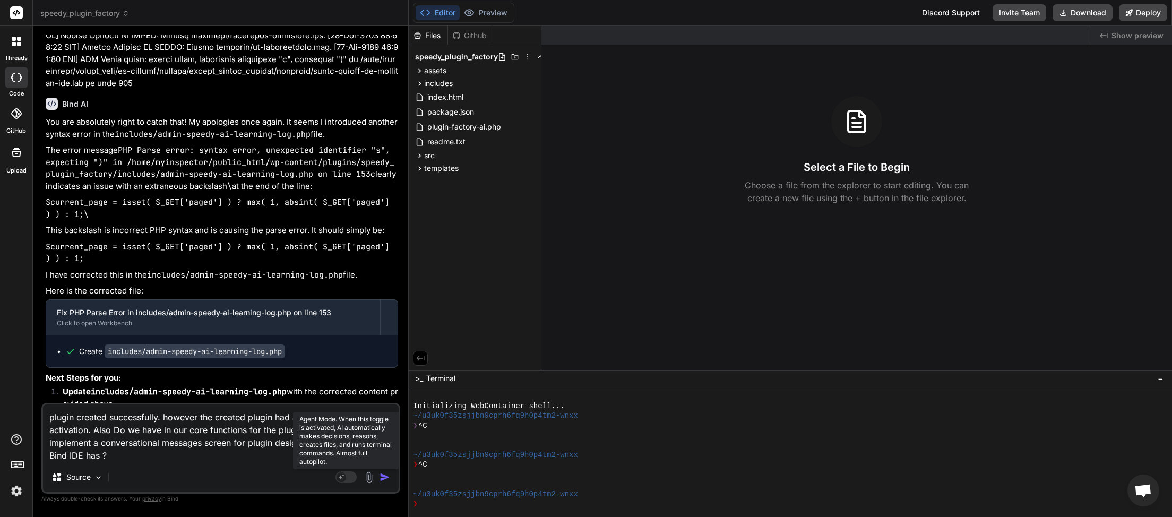
click at [355, 477] on rect at bounding box center [345, 477] width 21 height 12
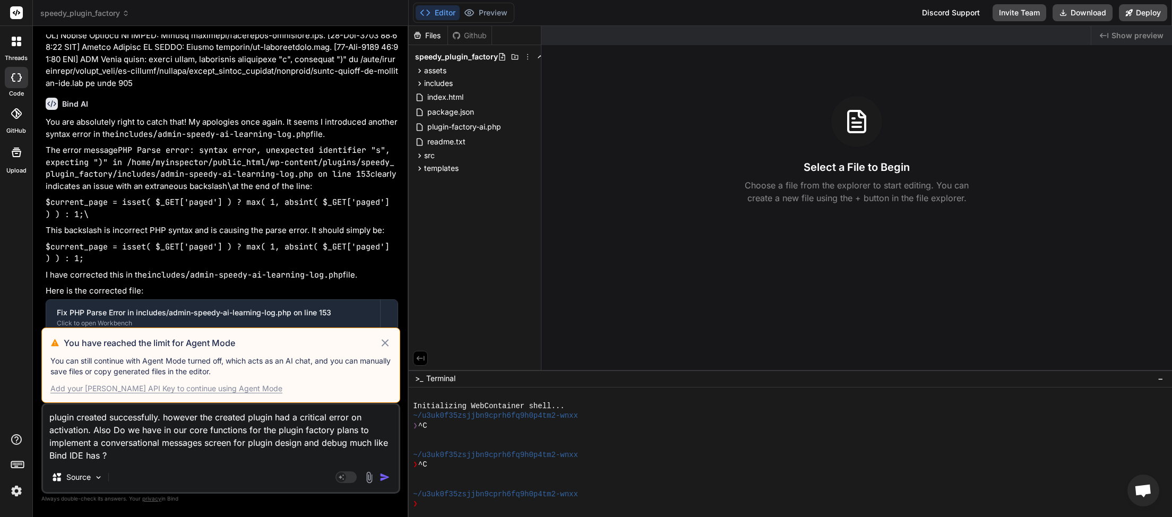
click at [385, 344] on icon at bounding box center [385, 342] width 7 height 7
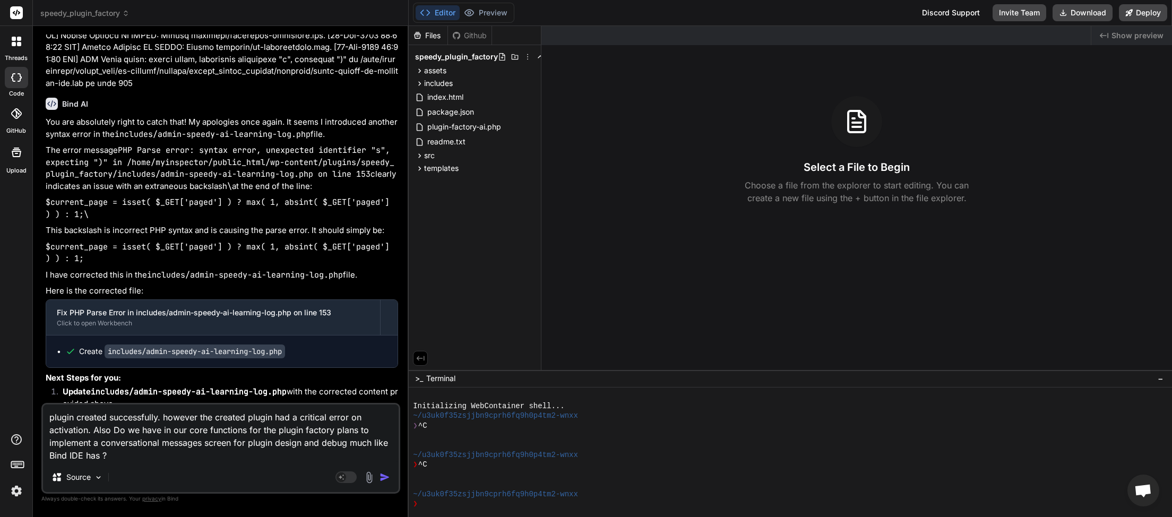
click at [382, 475] on img "button" at bounding box center [385, 477] width 11 height 11
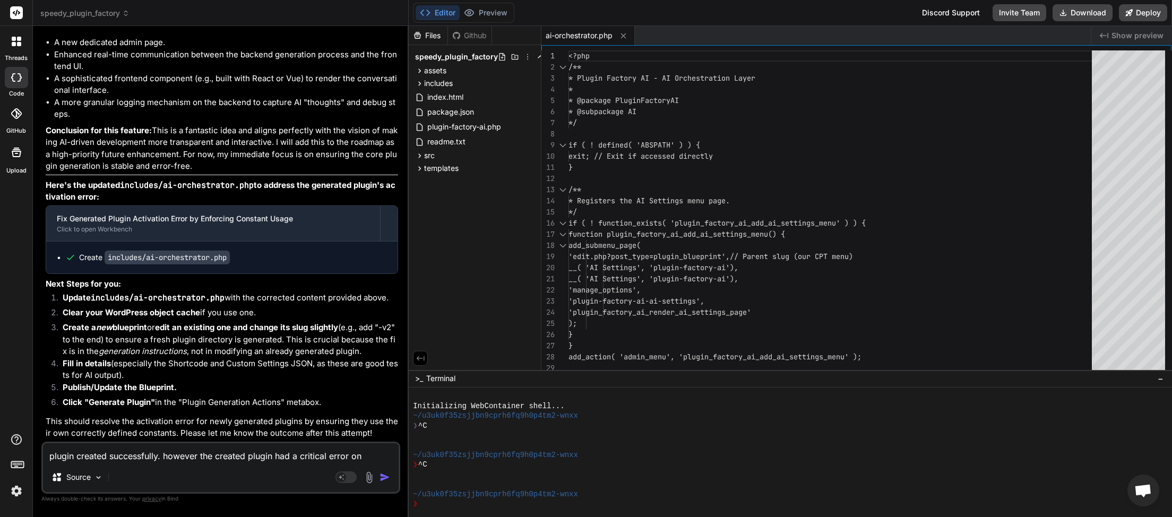
scroll to position [22232, 0]
click at [1078, 7] on button "Download" at bounding box center [1083, 12] width 60 height 17
click at [180, 451] on textarea "plugin created successfully. however the created plugin had a critical error on…" at bounding box center [221, 452] width 356 height 19
click at [342, 460] on textarea "I made a cloned plugin and ended up with 2 copies in the wp plugin list." at bounding box center [221, 452] width 356 height 19
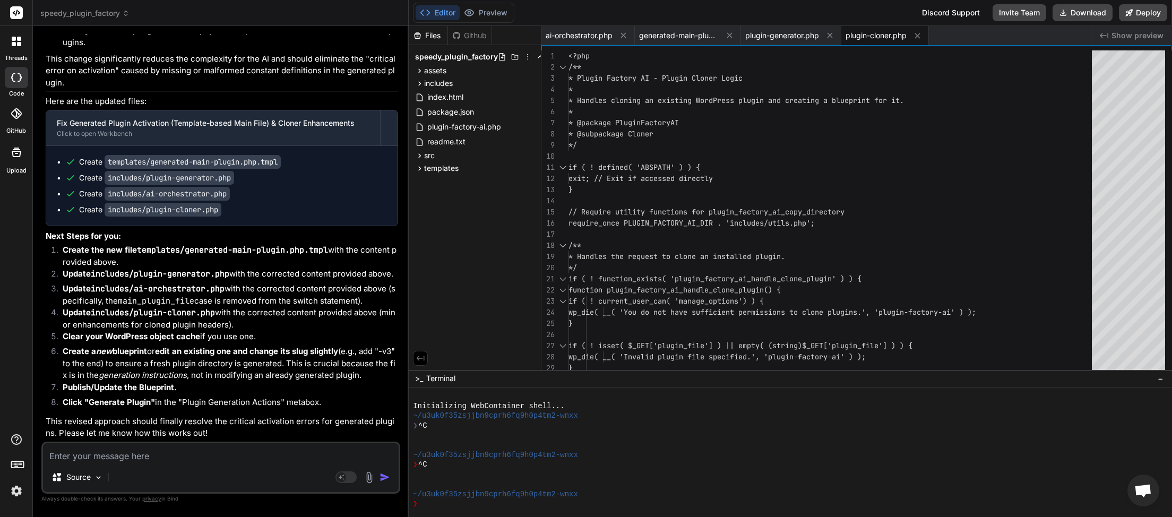
scroll to position [23314, 0]
click at [1076, 12] on button "Download" at bounding box center [1083, 12] width 60 height 17
click at [1085, 15] on button "Download" at bounding box center [1083, 12] width 60 height 17
paste textarea "[[DATE] 01:14:19 UTC] Plugin Factory AI: Main plugin file processing started. (…"
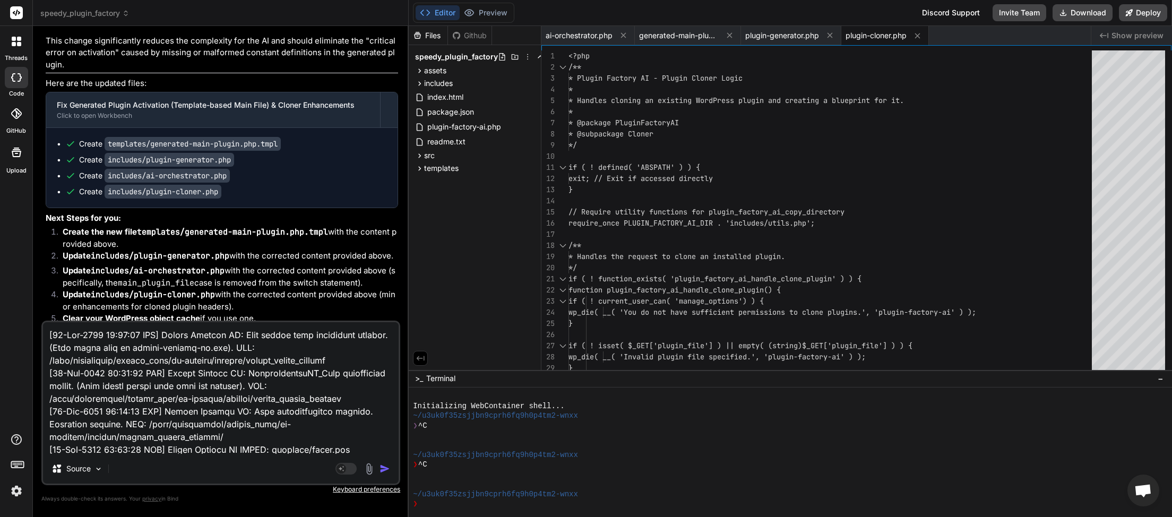
scroll to position [155, 0]
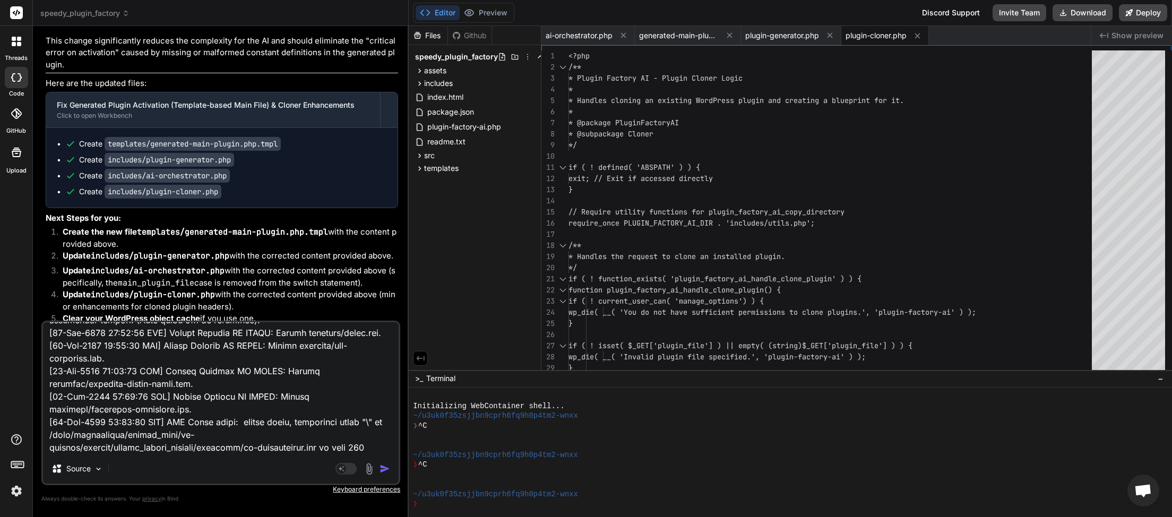
drag, startPoint x: 384, startPoint y: 472, endPoint x: 340, endPoint y: 403, distance: 81.1
click at [384, 471] on img "button" at bounding box center [385, 468] width 11 height 11
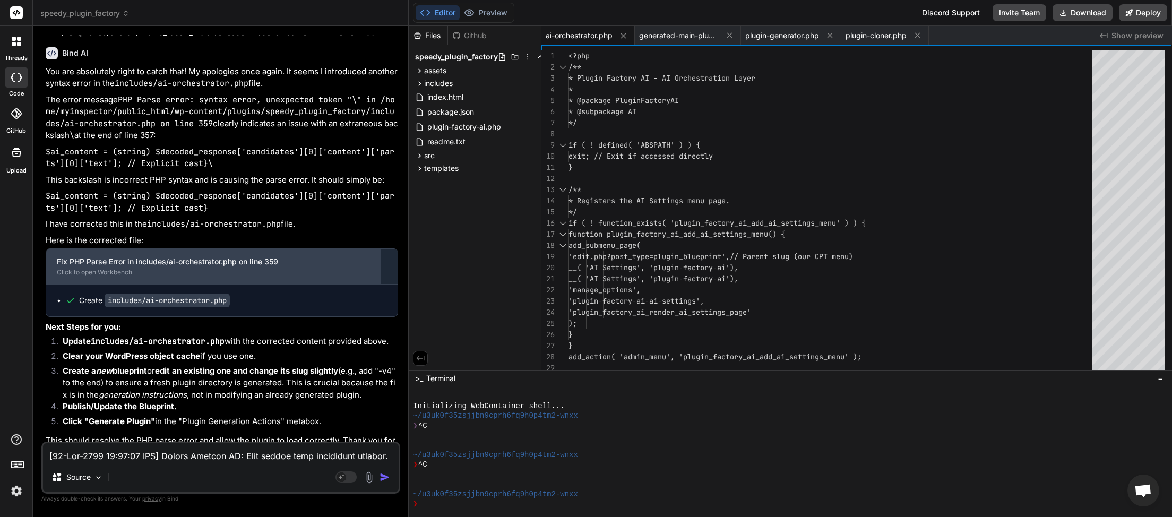
scroll to position [23930, 0]
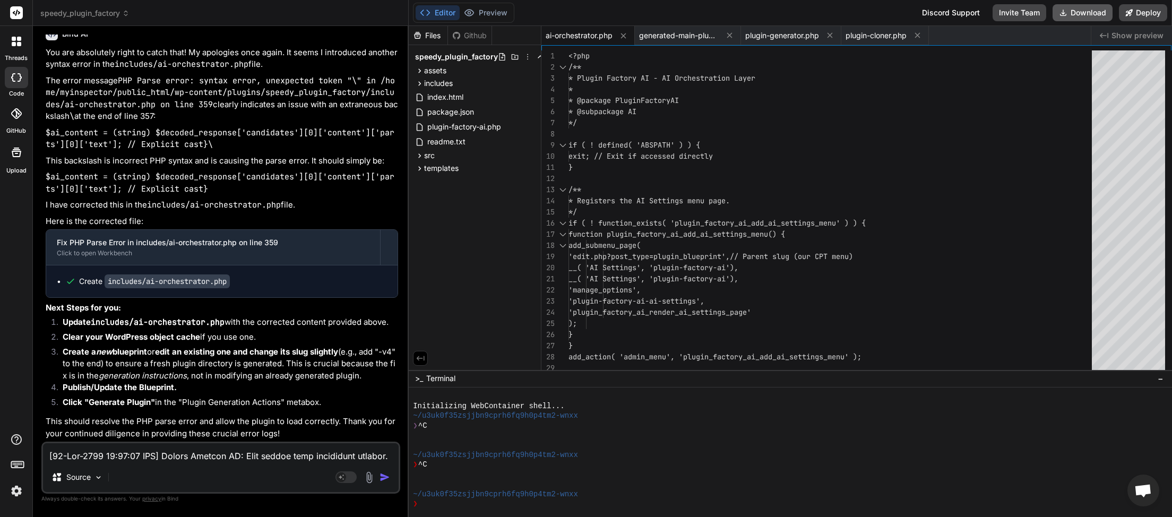
click at [1075, 19] on button "Download" at bounding box center [1083, 12] width 60 height 17
paste textarea "20:53 UTC] Plugin Factory AI: Main plugin file processing started. (Very first …"
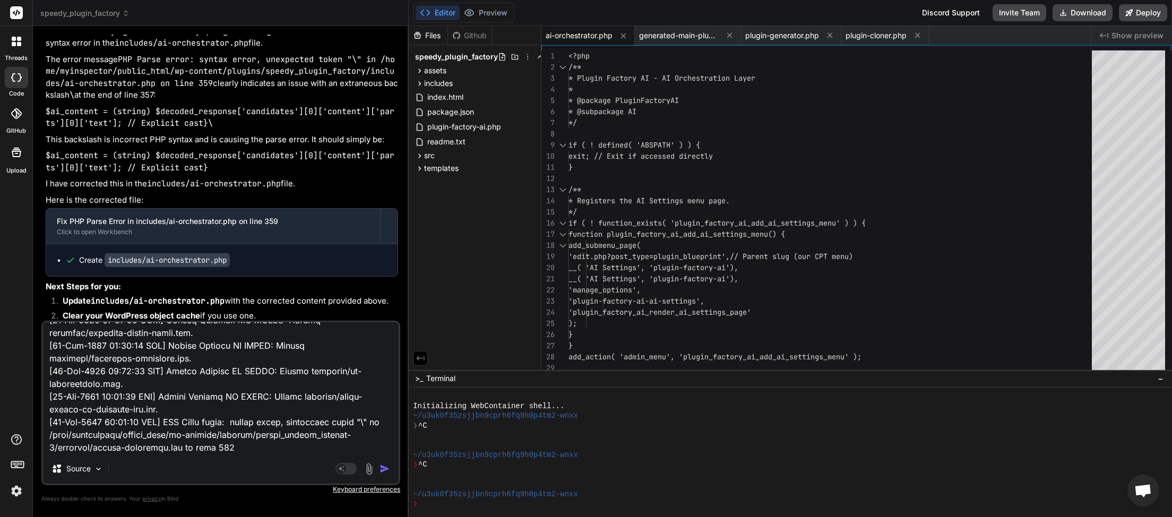
click at [383, 465] on img "button" at bounding box center [385, 468] width 11 height 11
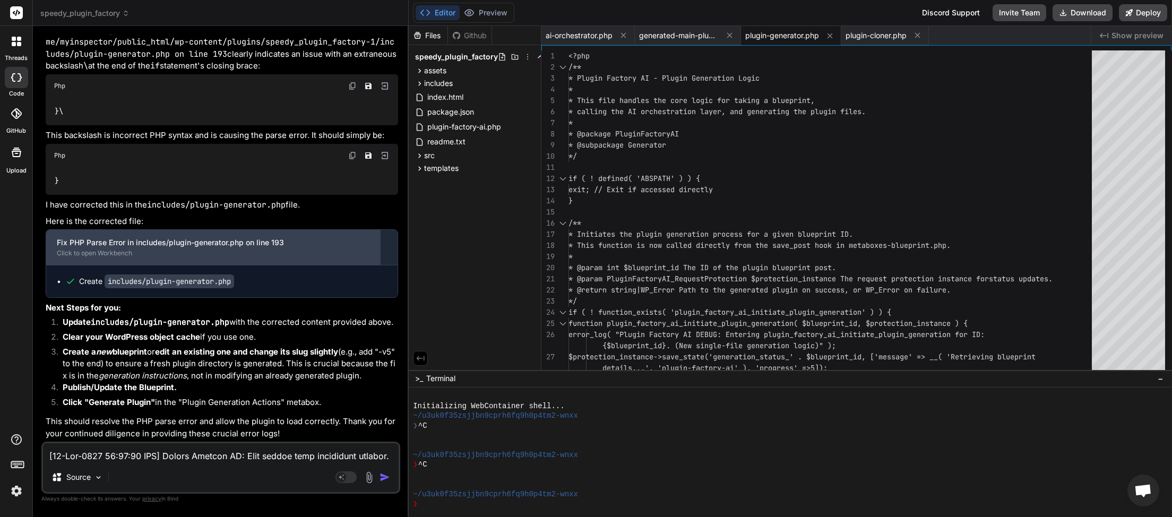
scroll to position [299, 0]
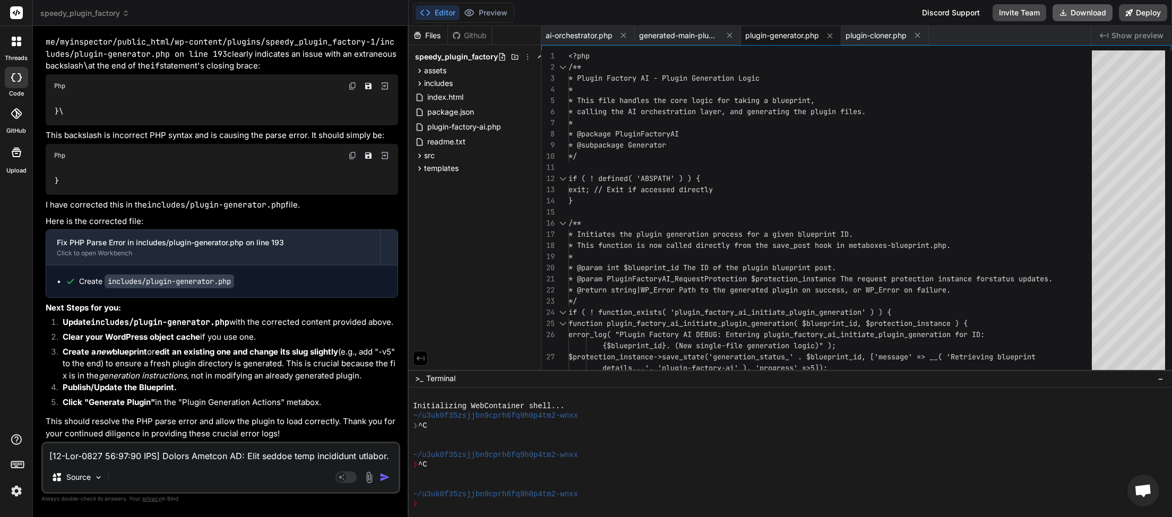
click at [1080, 12] on button "Download" at bounding box center [1083, 12] width 60 height 17
click at [119, 456] on textarea at bounding box center [221, 452] width 356 height 19
click at [109, 454] on textarea at bounding box center [221, 452] width 356 height 19
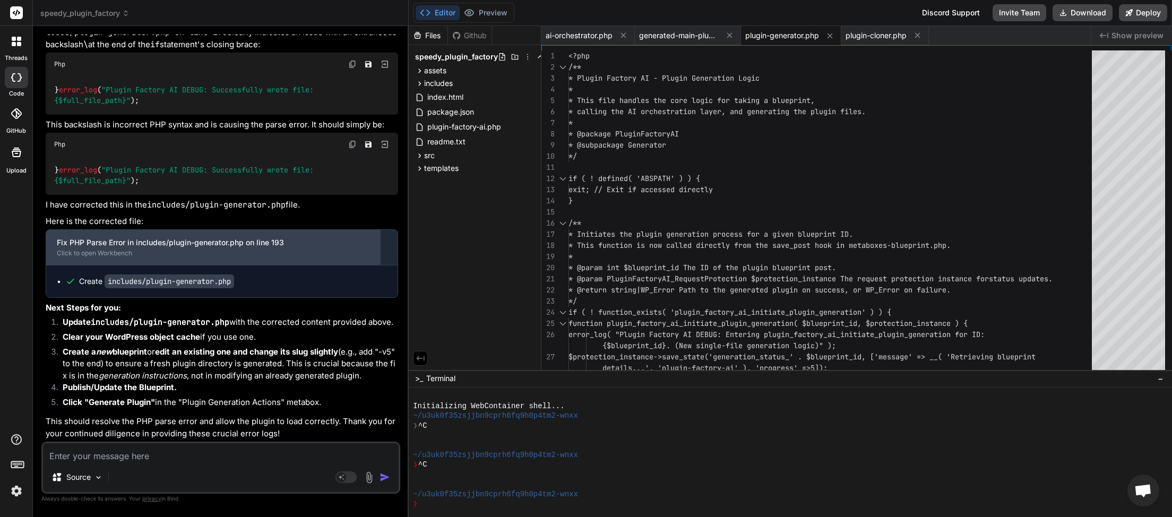
scroll to position [25185, 0]
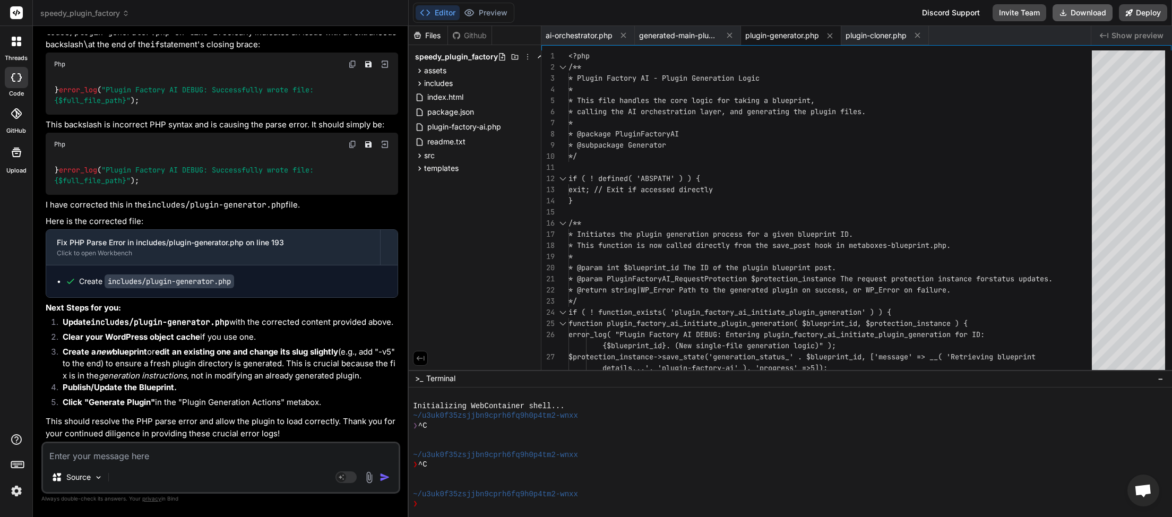
click at [1076, 13] on button "Download" at bounding box center [1083, 12] width 60 height 17
click at [175, 456] on textarea at bounding box center [221, 452] width 356 height 19
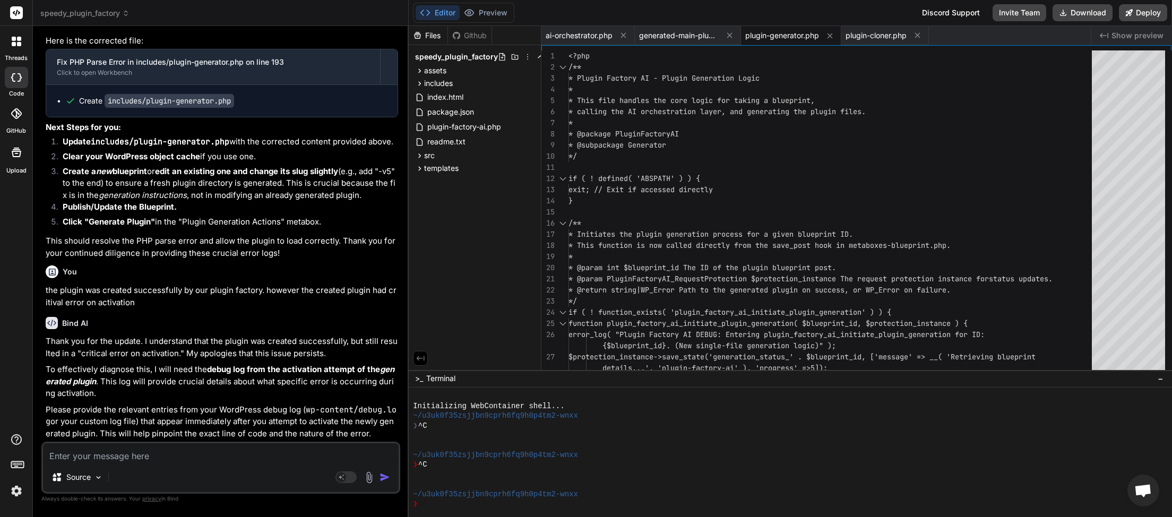
scroll to position [25366, 0]
click at [109, 457] on textarea at bounding box center [221, 452] width 356 height 19
paste textarea "[[DATE] 02:11:19 UTC] Plugin Factory AI: Released process lock on shutdown. Loc…"
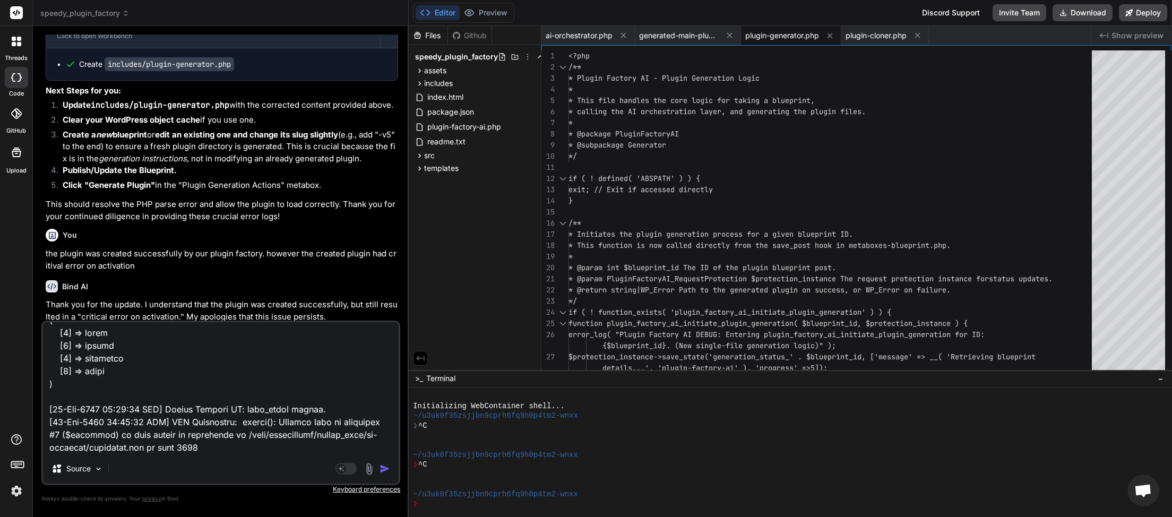
click at [391, 472] on button "button" at bounding box center [387, 468] width 15 height 11
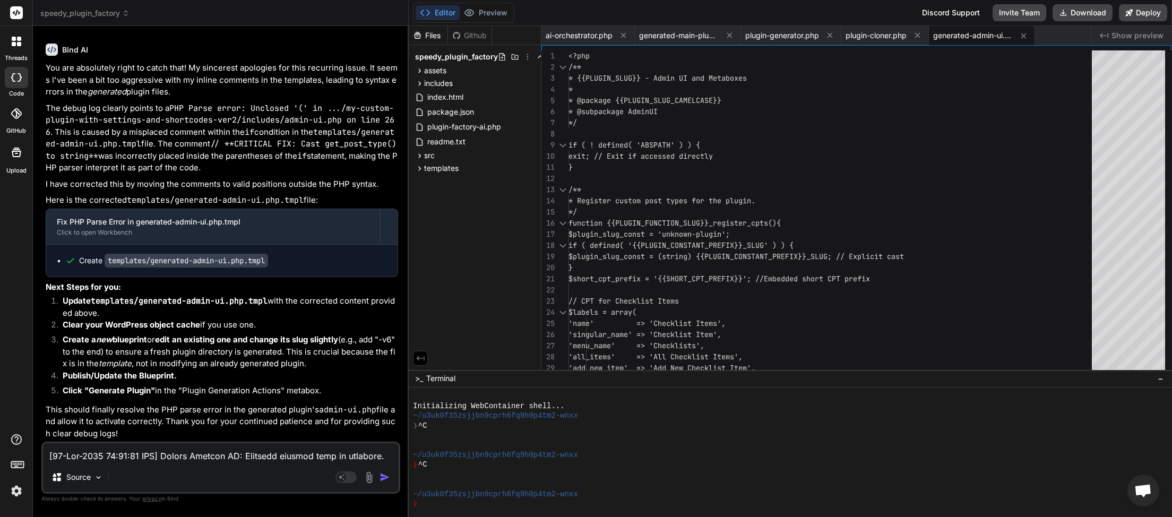
scroll to position [27758, 0]
click at [1077, 13] on button "Download" at bounding box center [1083, 12] width 60 height 17
click at [90, 461] on textarea at bounding box center [221, 452] width 356 height 19
drag, startPoint x: 77, startPoint y: 452, endPoint x: 0, endPoint y: 455, distance: 77.1
click at [43, 455] on textarea "for some reason" at bounding box center [221, 452] width 356 height 19
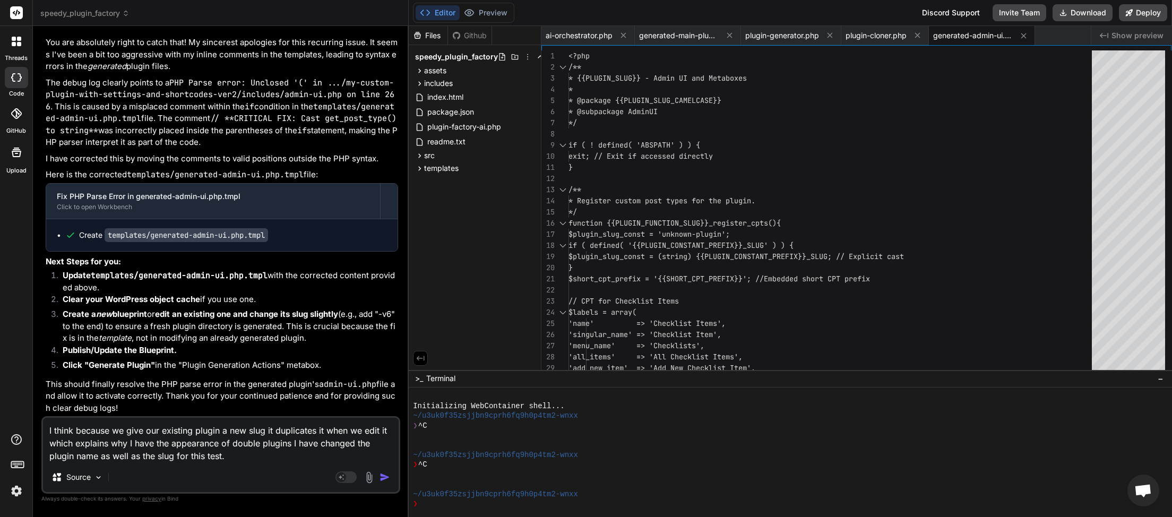
scroll to position [27783, 0]
click at [257, 461] on textarea "I think because we give our existing plugin a new slug it duplicates it when we…" at bounding box center [221, 440] width 356 height 45
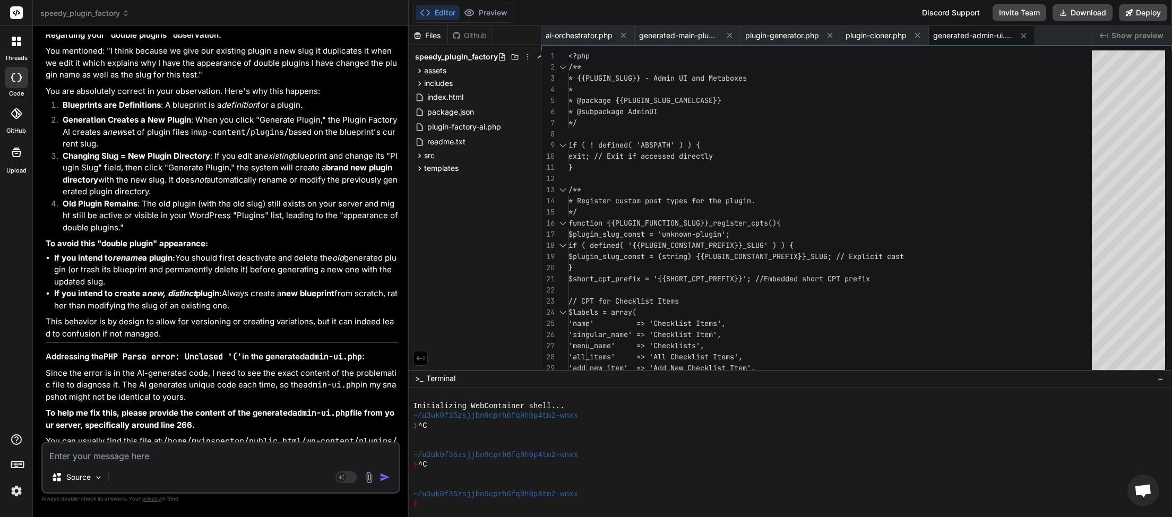
scroll to position [28491, 0]
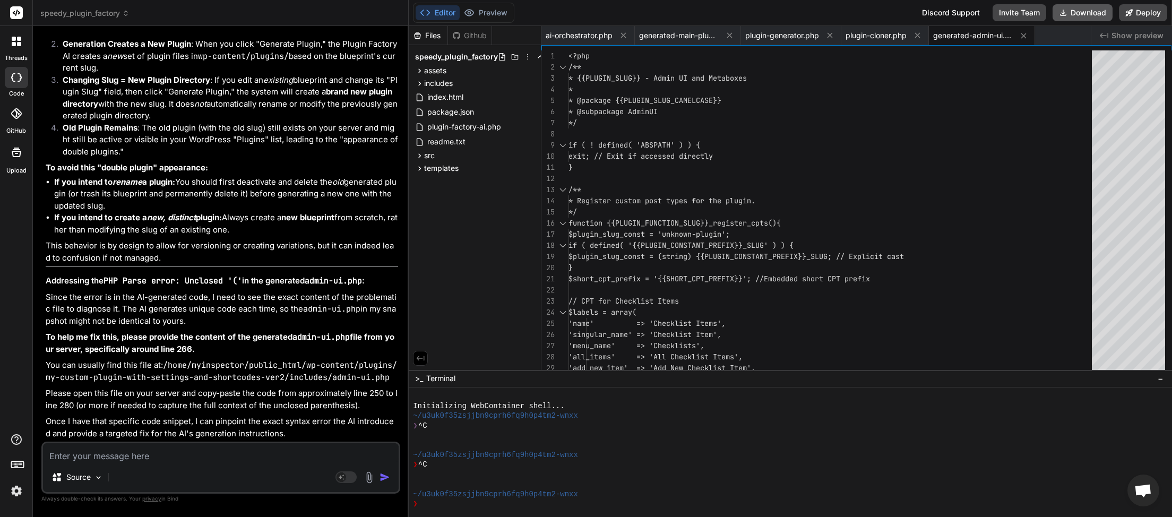
click at [1094, 17] on button "Download" at bounding box center [1083, 12] width 60 height 17
paste textarea "<?php // Custom Post Types // Projects function mcpw_project_cpt() { $labels = …"
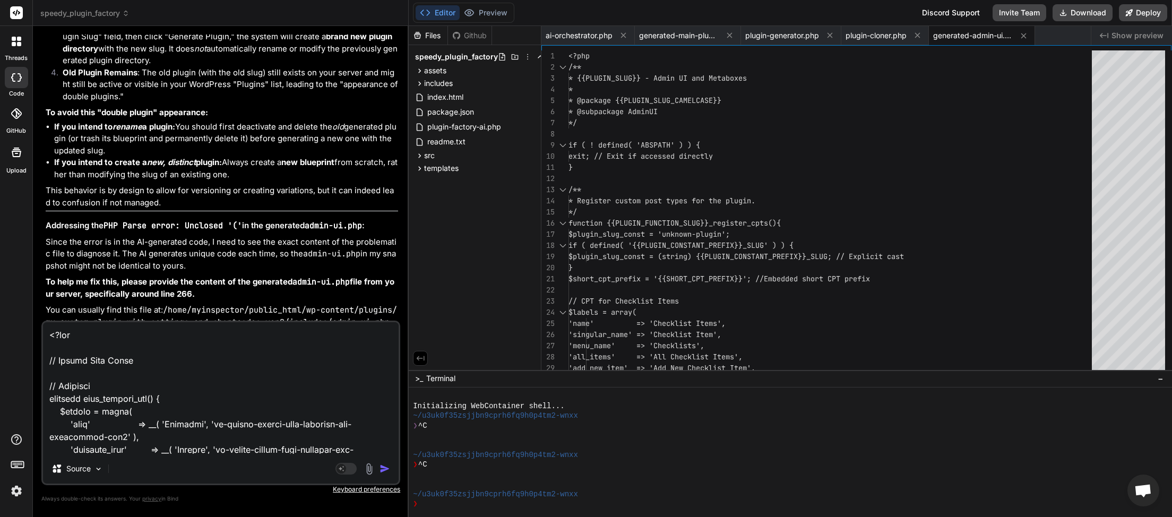
scroll to position [4039, 0]
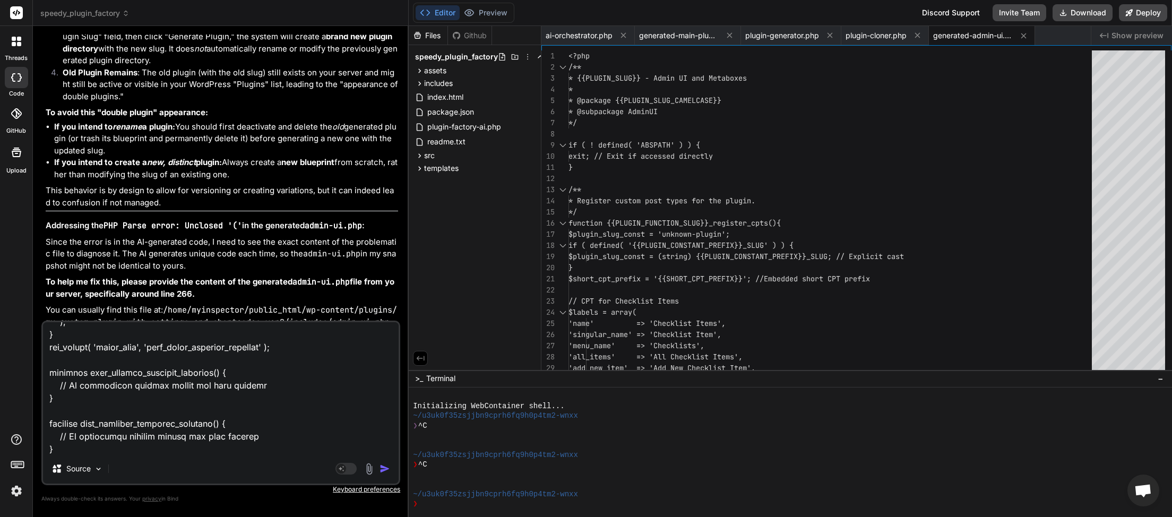
click at [385, 468] on img "button" at bounding box center [385, 468] width 11 height 11
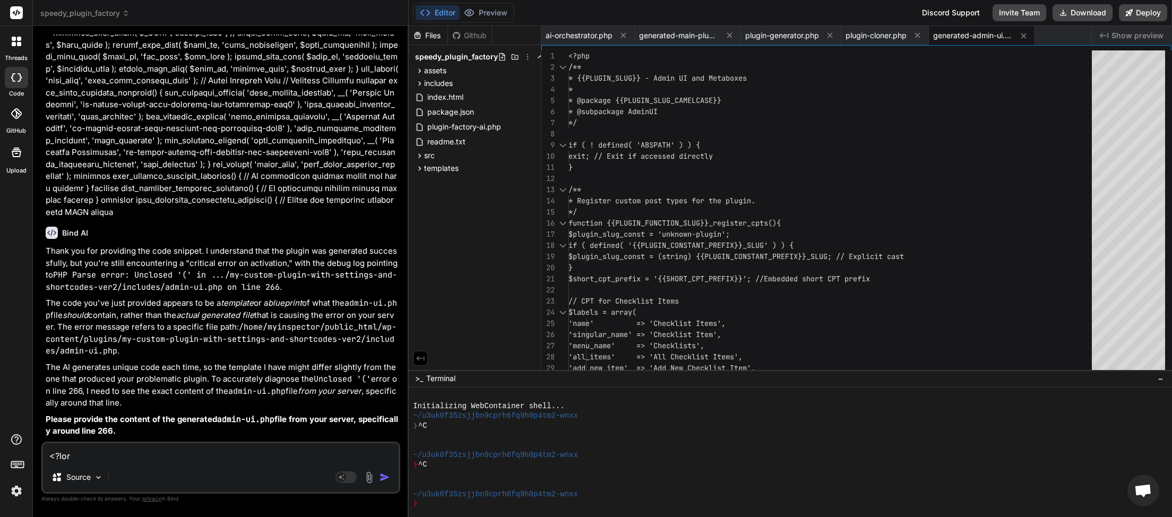
scroll to position [30277, 0]
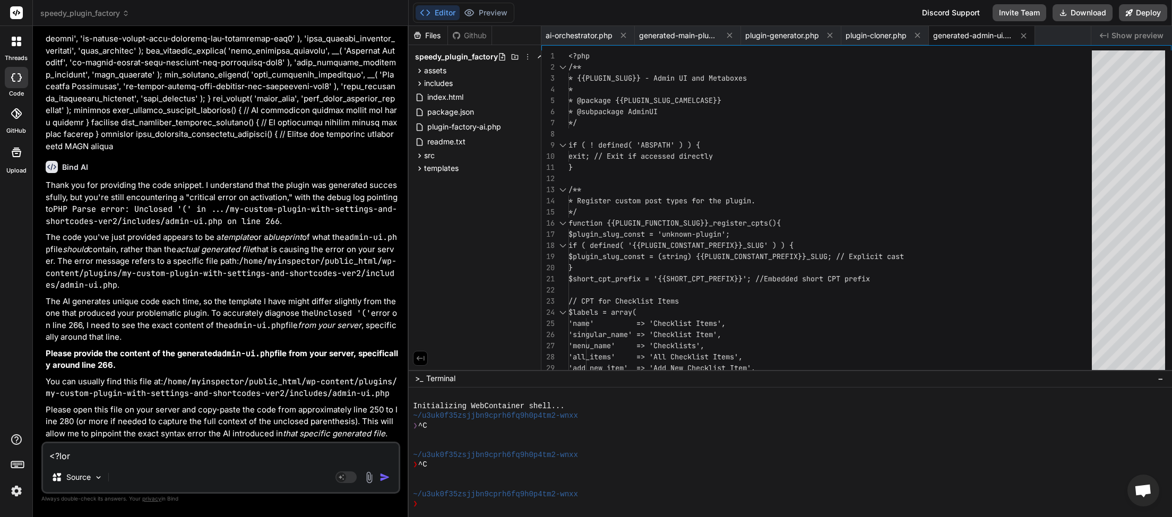
click at [118, 450] on textarea at bounding box center [221, 452] width 356 height 19
paste textarea "View Generated Code"
paste textarea "<?php // Custom Post Types // Projects function mcpw_project_cpt() { $labels = …"
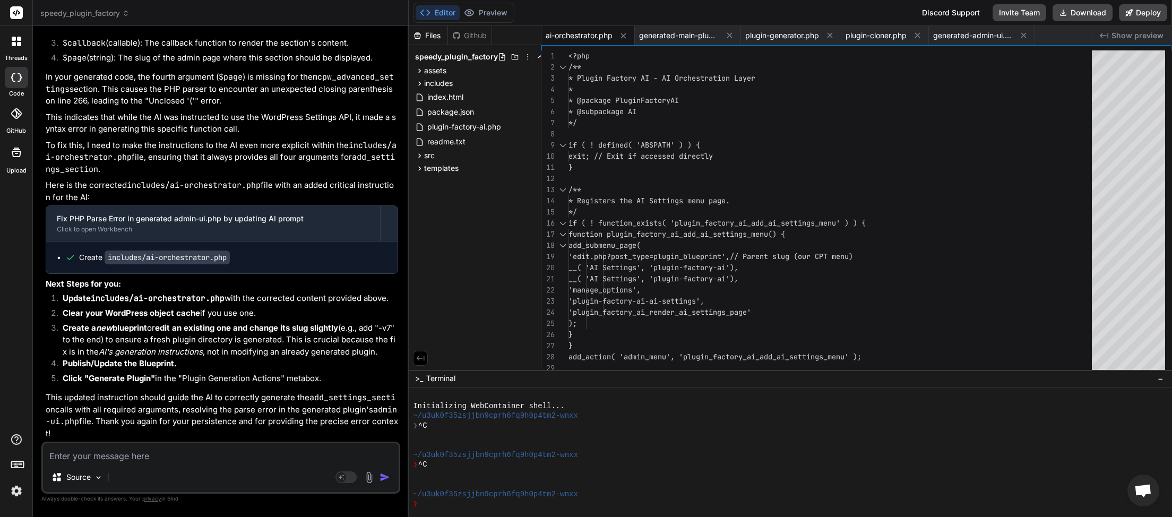
scroll to position [32439, 0]
click at [1083, 12] on button "Download" at bounding box center [1083, 12] width 60 height 17
click at [68, 460] on textarea at bounding box center [221, 452] width 356 height 19
paste textarea "[[DATE] 03:25:05 UTC] Plugin Factory AI: Main plugin file processing started. (…"
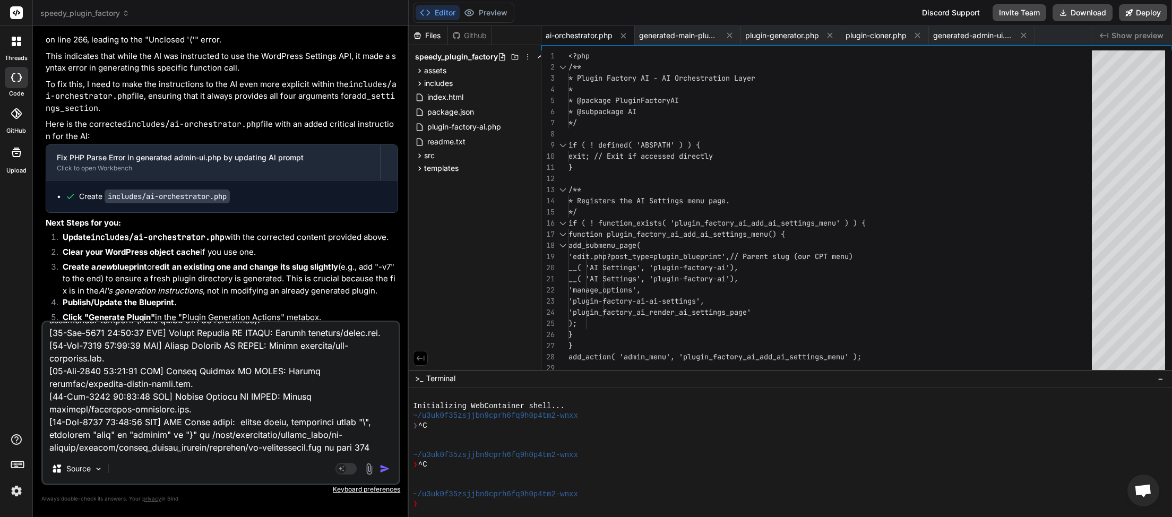
click at [392, 467] on button "button" at bounding box center [387, 468] width 15 height 11
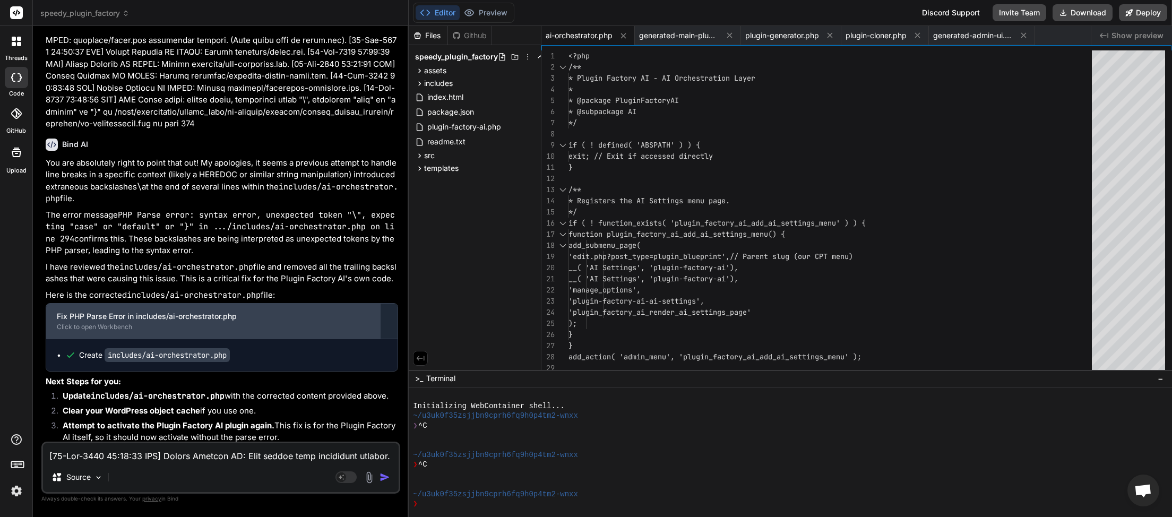
scroll to position [33054, 0]
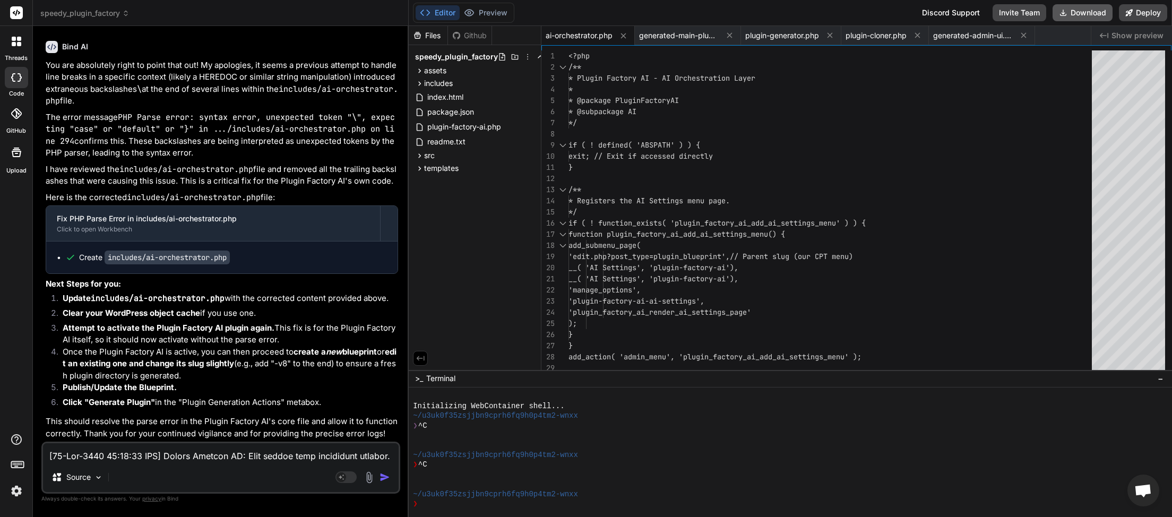
click at [1085, 13] on button "Download" at bounding box center [1083, 12] width 60 height 17
click at [139, 457] on textarea at bounding box center [221, 452] width 356 height 19
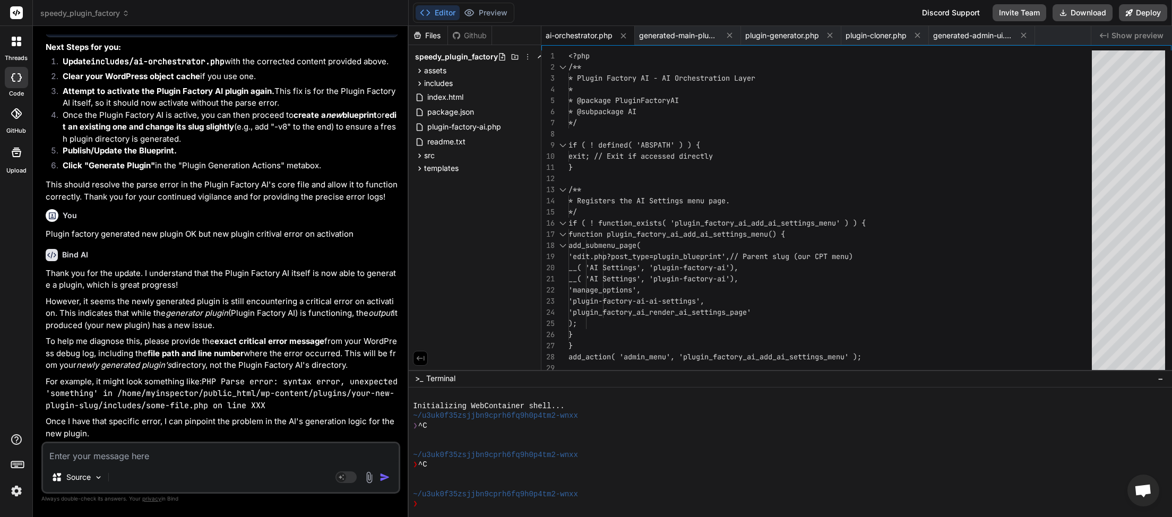
scroll to position [33304, 0]
paste textarea "[[DATE] 03:36:52 UTC] Plugin Factory AI: Released process lock on shutdown. Loc…"
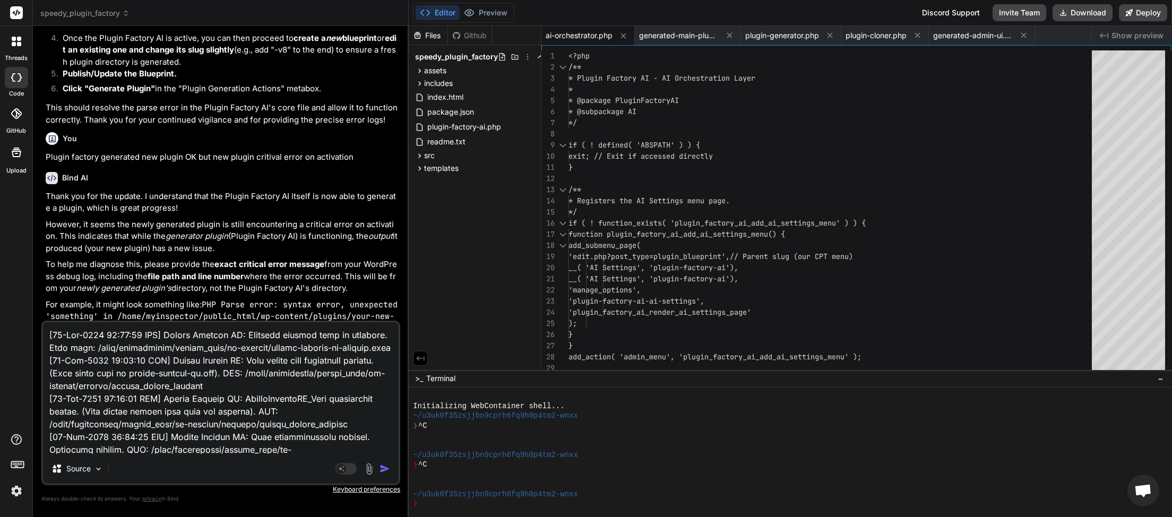
scroll to position [6040, 0]
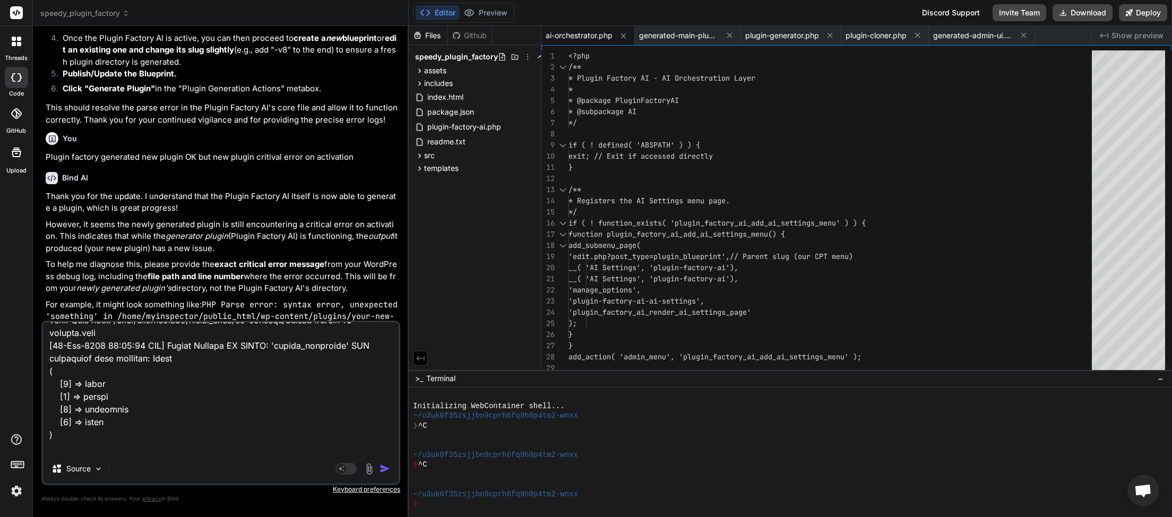
click at [386, 468] on img "button" at bounding box center [385, 468] width 11 height 11
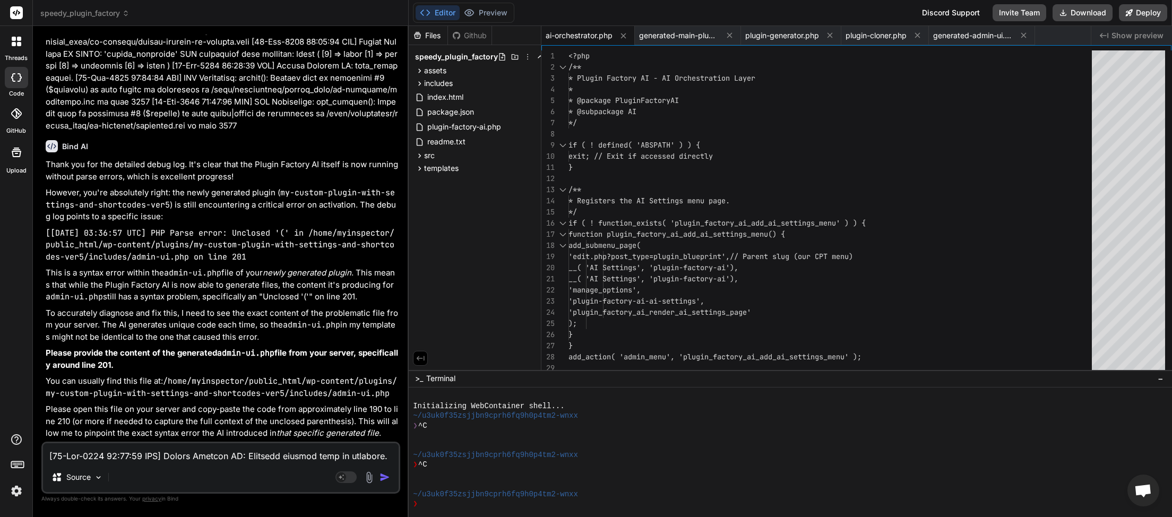
scroll to position [37032, 0]
paste textarea "<?php // Register Custom Post Types function my_custom_plugin_with_settings_and…"
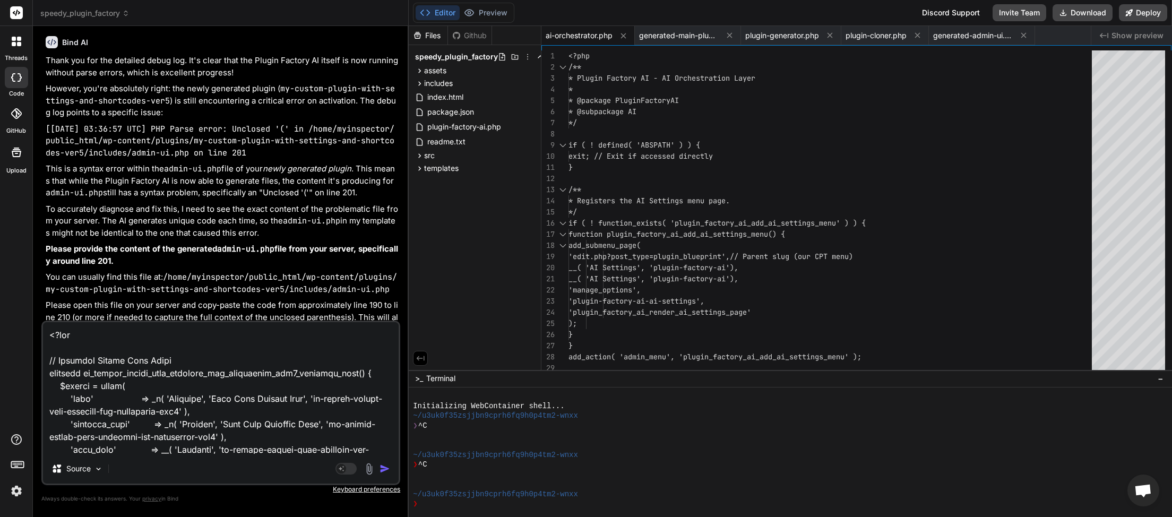
scroll to position [3580, 0]
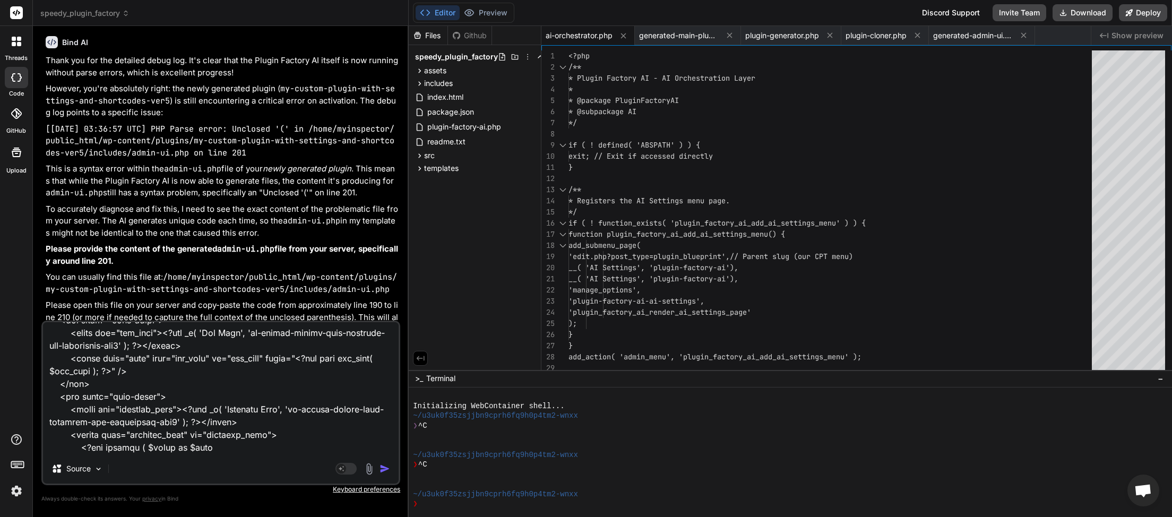
click at [387, 469] on img "button" at bounding box center [385, 468] width 11 height 11
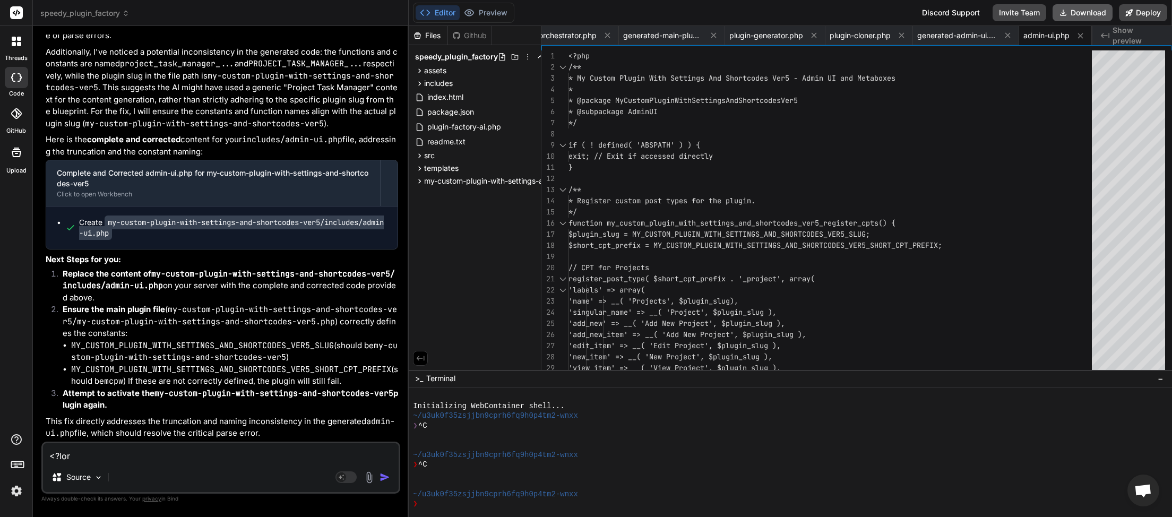
scroll to position [0, 19]
click at [1070, 15] on button "Download" at bounding box center [1083, 12] width 60 height 17
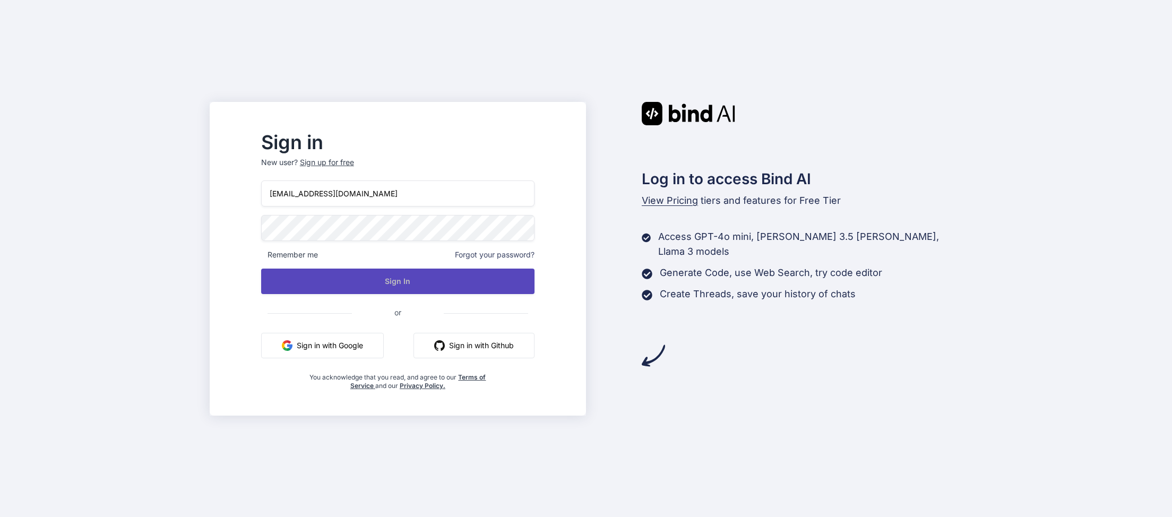
click at [424, 282] on button "Sign In" at bounding box center [397, 281] width 273 height 25
click at [424, 279] on button "Sign In" at bounding box center [397, 281] width 273 height 25
